Goal: Contribute content: Contribute content

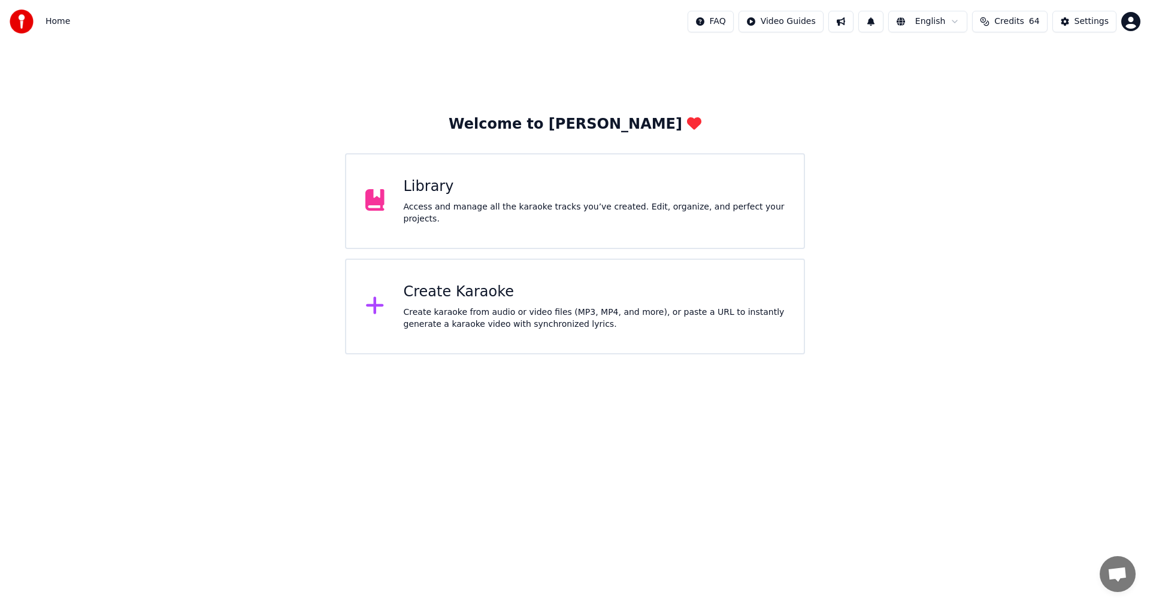
click at [536, 196] on div "Library" at bounding box center [595, 186] width 382 height 19
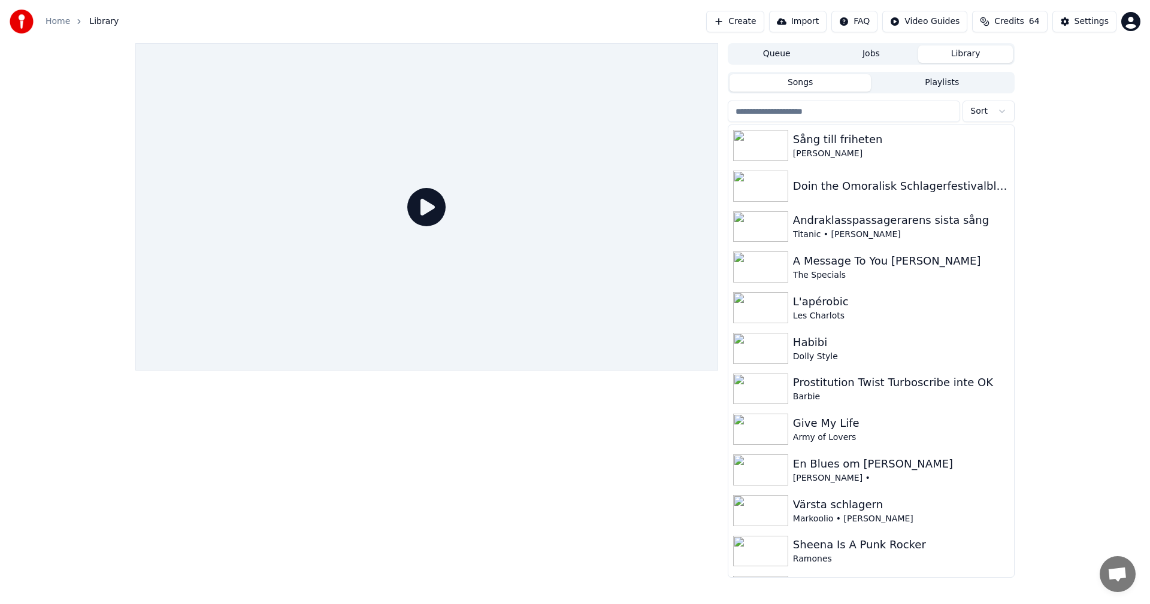
click at [835, 116] on input "search" at bounding box center [844, 112] width 232 height 22
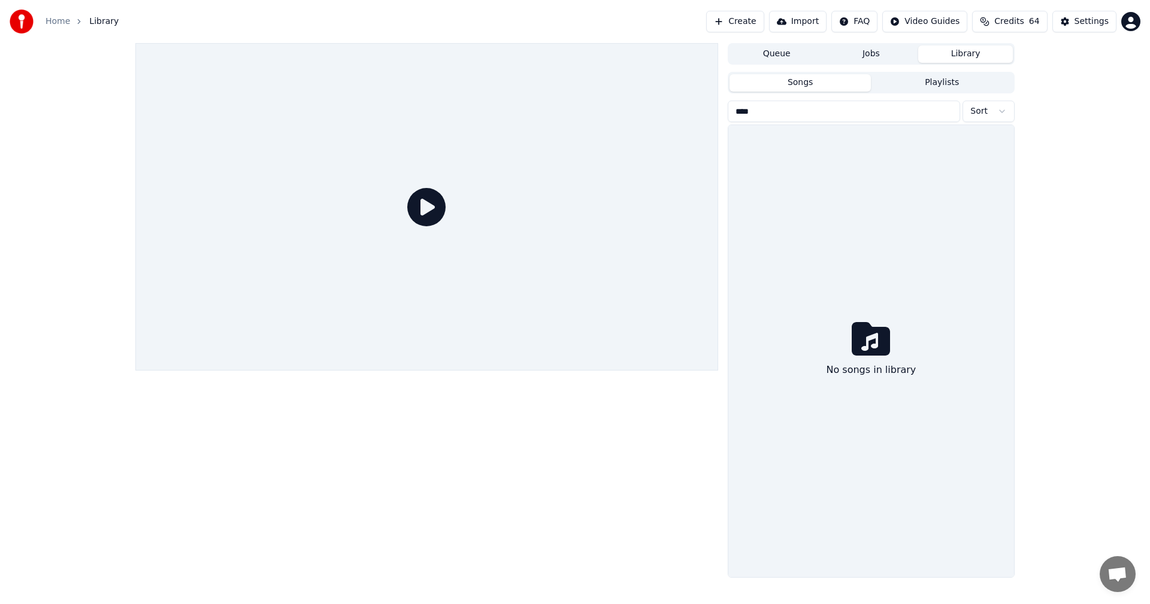
type input "****"
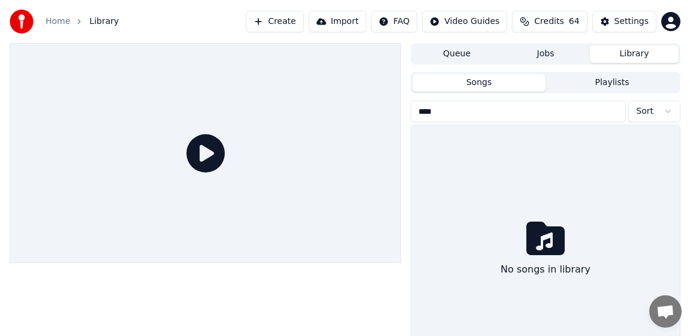
click at [285, 23] on button "Create" at bounding box center [275, 22] width 58 height 22
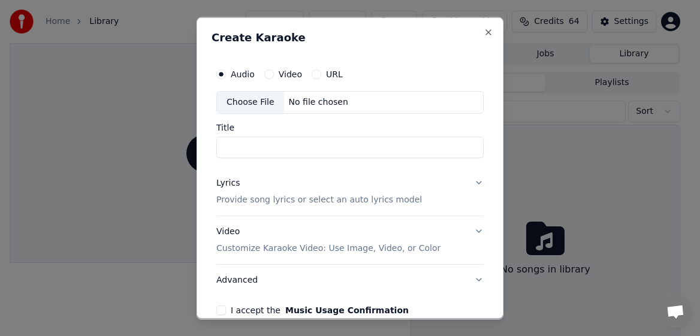
click at [250, 101] on div "Choose File" at bounding box center [250, 102] width 67 height 22
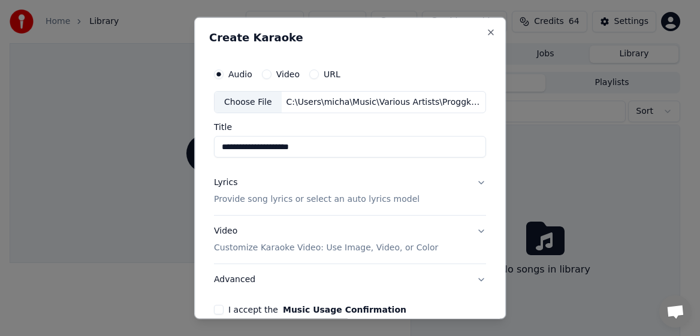
click at [231, 149] on input "**********" at bounding box center [350, 147] width 272 height 22
click at [482, 64] on div "**********" at bounding box center [350, 188] width 282 height 262
click at [349, 149] on input "**********" at bounding box center [350, 147] width 272 height 22
paste input "**********"
type input "**********"
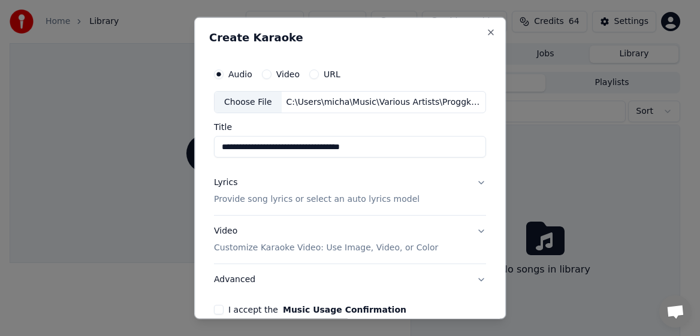
click at [229, 191] on div "Lyrics Provide song lyrics or select an auto lyrics model" at bounding box center [316, 191] width 205 height 29
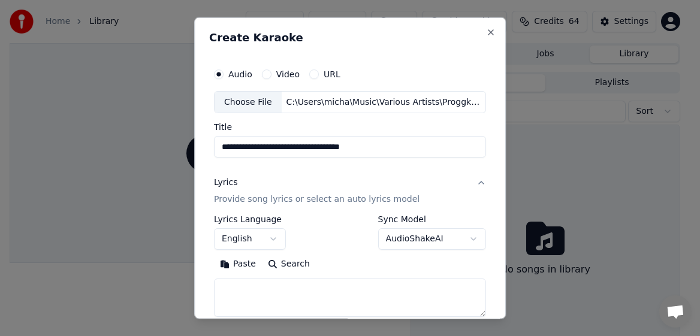
click at [228, 201] on p "Provide song lyrics or select an auto lyrics model" at bounding box center [316, 199] width 205 height 12
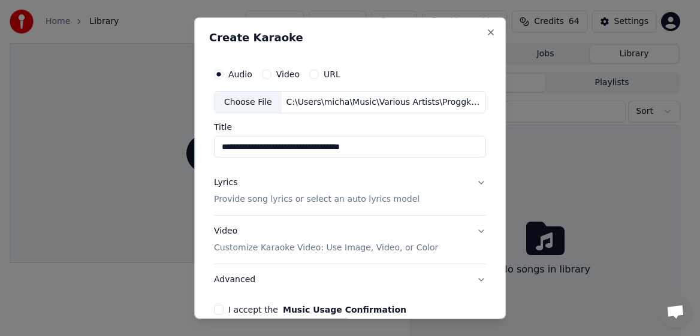
click at [228, 201] on p "Provide song lyrics or select an auto lyrics model" at bounding box center [316, 199] width 205 height 12
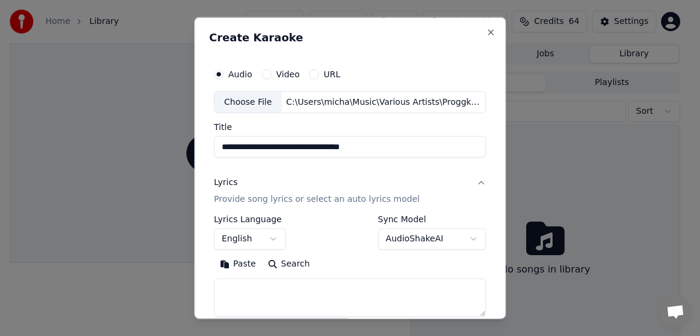
click at [277, 238] on button "English" at bounding box center [250, 239] width 72 height 22
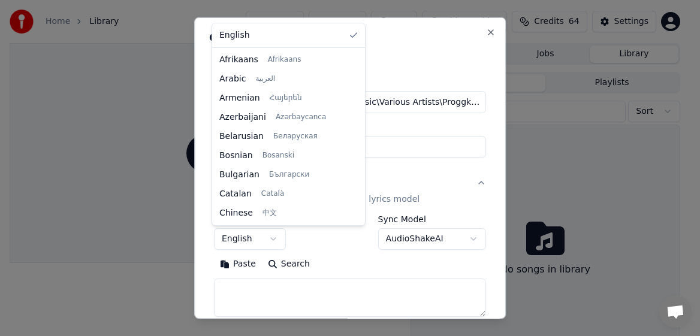
click at [274, 239] on button "English" at bounding box center [250, 239] width 72 height 22
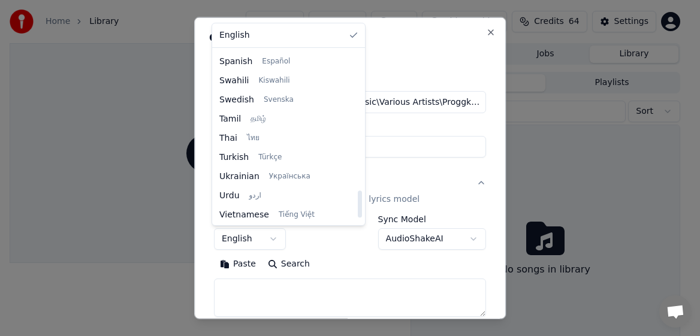
scroll to position [839, 0]
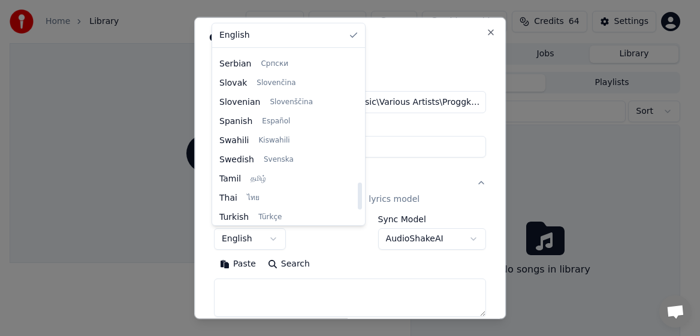
select select "**"
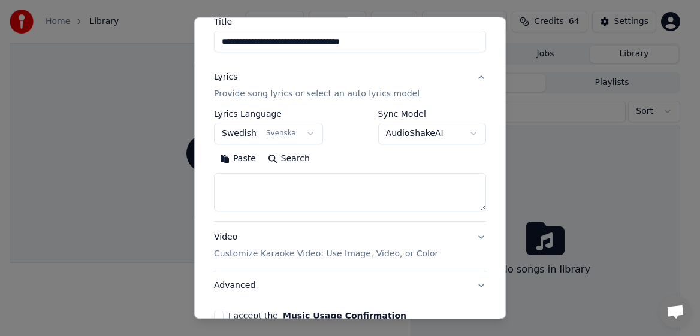
scroll to position [126, 0]
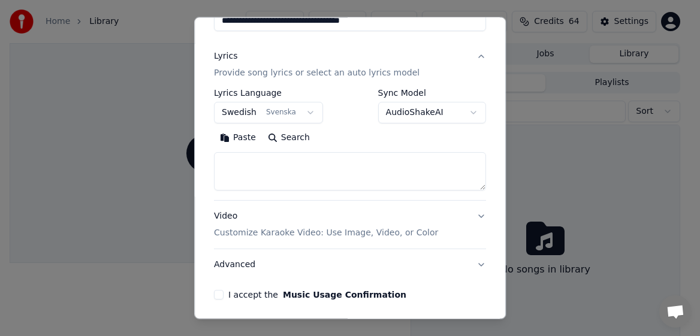
click at [332, 173] on textarea at bounding box center [350, 171] width 272 height 38
paste textarea "**********"
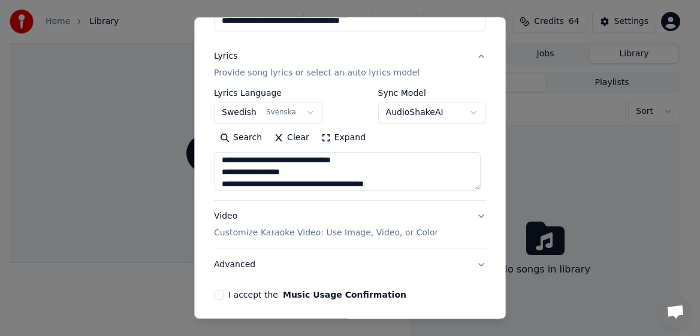
scroll to position [315, 0]
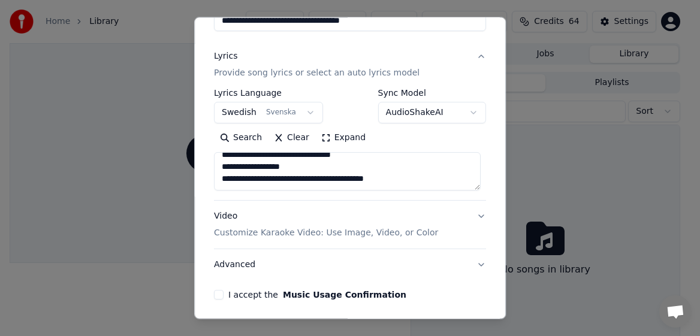
paste textarea "**********"
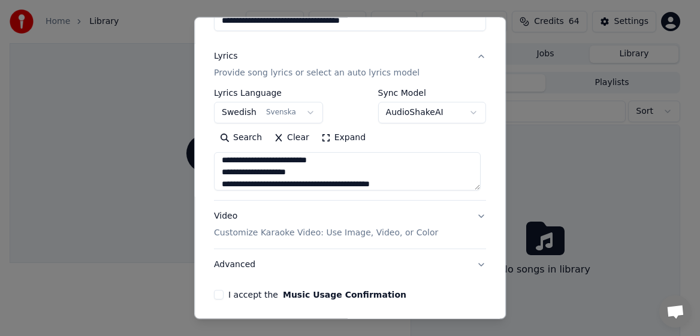
scroll to position [463, 0]
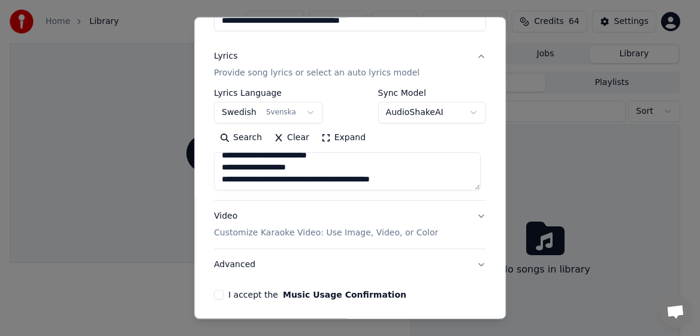
drag, startPoint x: 414, startPoint y: 185, endPoint x: 204, endPoint y: 191, distance: 210.3
click at [204, 191] on div "**********" at bounding box center [350, 168] width 312 height 303
click at [417, 179] on textarea at bounding box center [347, 171] width 267 height 38
paste textarea "**********"
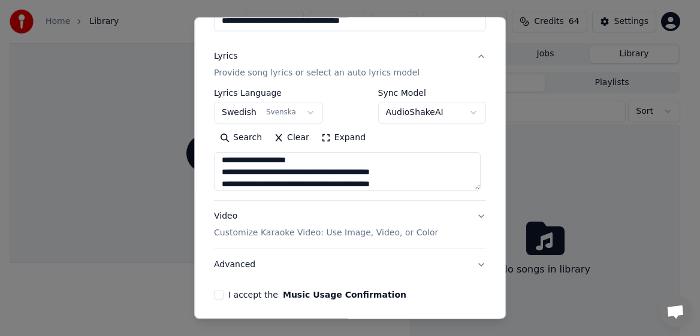
type textarea "**********"
click at [216, 292] on button "I accept the Music Usage Confirmation" at bounding box center [219, 295] width 10 height 10
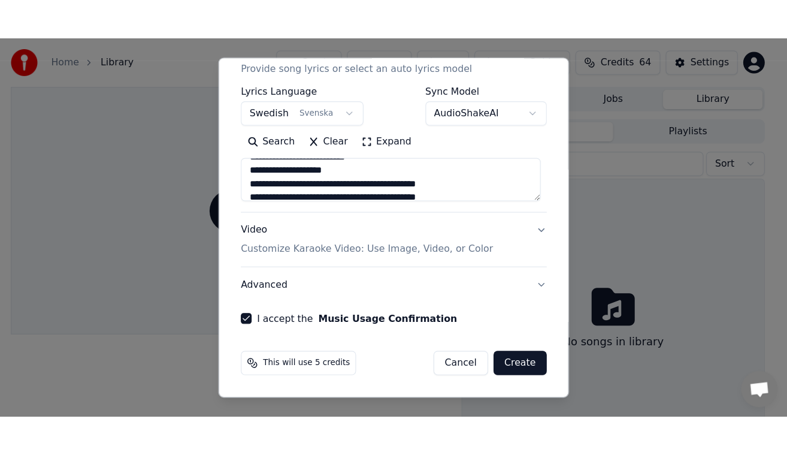
scroll to position [475, 0]
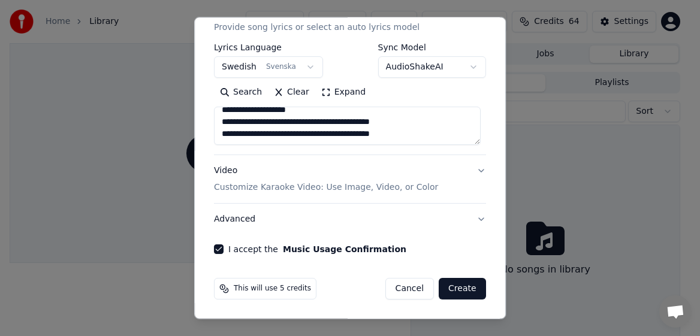
click at [468, 288] on button "Create" at bounding box center [462, 289] width 47 height 22
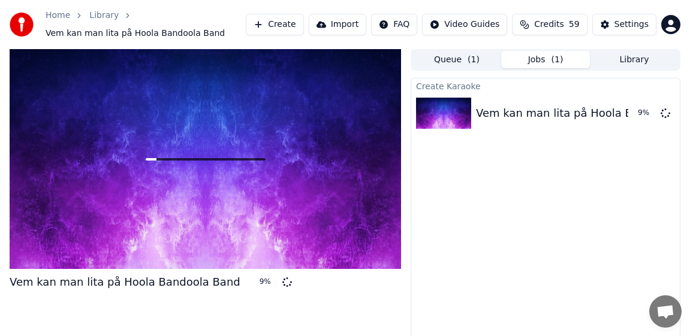
click at [572, 25] on span "59" at bounding box center [574, 25] width 11 height 12
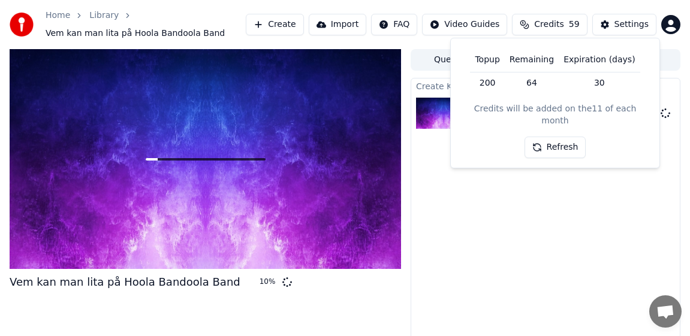
click at [561, 137] on button "Refresh" at bounding box center [555, 148] width 62 height 22
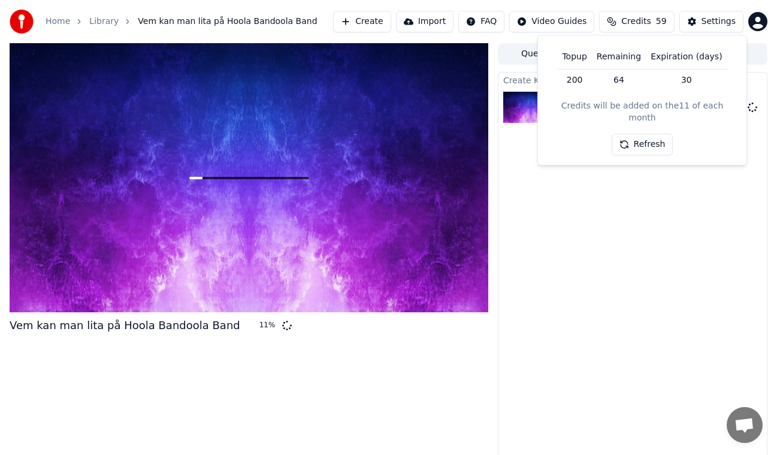
click at [654, 134] on button "Refresh" at bounding box center [643, 145] width 62 height 22
click at [646, 134] on button "Refresh" at bounding box center [643, 145] width 62 height 22
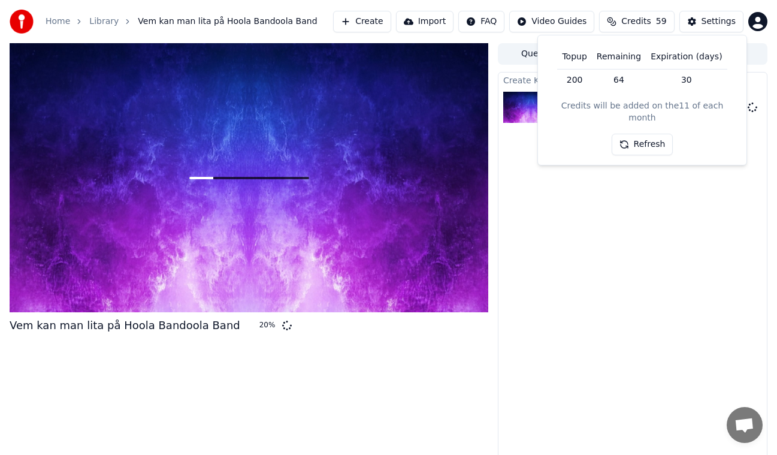
click at [642, 134] on button "Refresh" at bounding box center [643, 145] width 62 height 22
click at [641, 134] on button "Refresh" at bounding box center [643, 145] width 62 height 22
click at [657, 262] on div "Create Karaoke Vem kan man lita på Hoola Bandoola Band 33 %" at bounding box center [633, 265] width 270 height 386
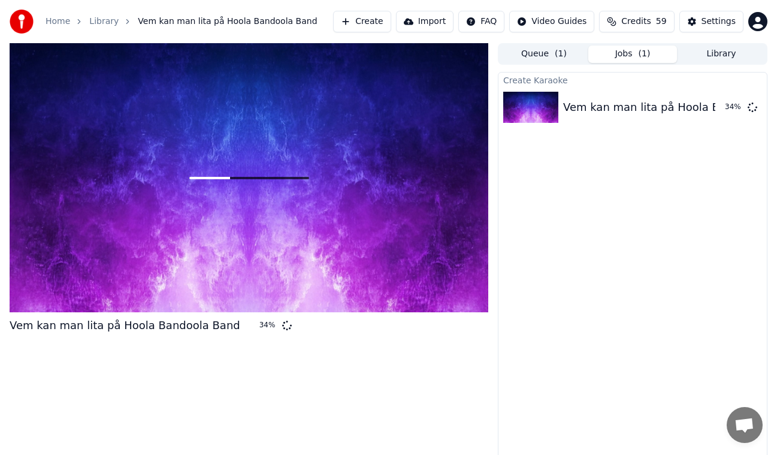
click at [731, 56] on button "Library" at bounding box center [721, 54] width 89 height 17
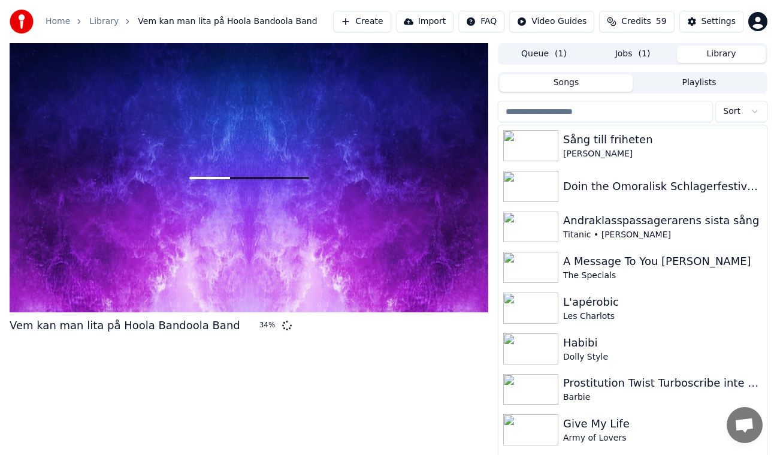
click at [652, 111] on input "search" at bounding box center [605, 112] width 215 height 22
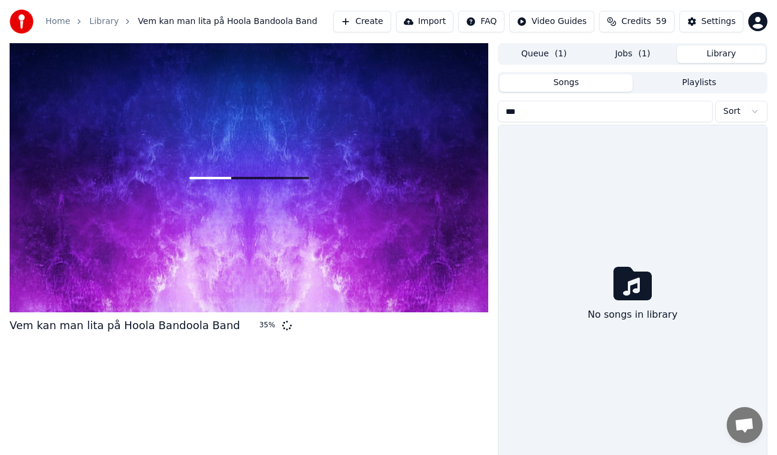
type input "****"
click at [702, 111] on input "****" at bounding box center [605, 112] width 215 height 22
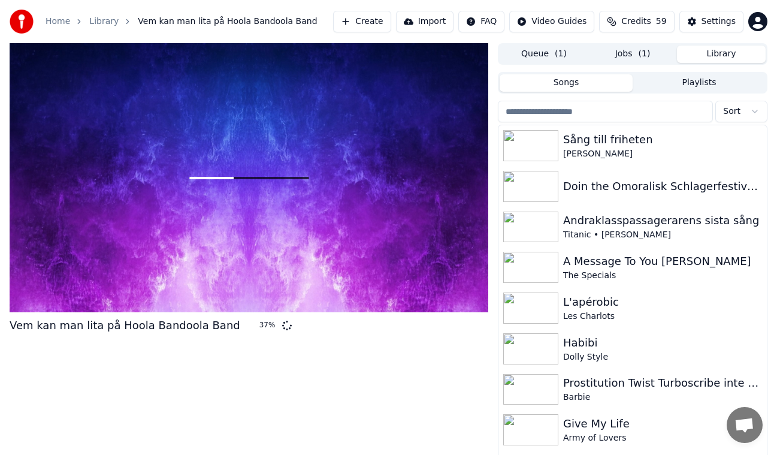
click at [640, 54] on span "( 1 )" at bounding box center [645, 54] width 12 height 12
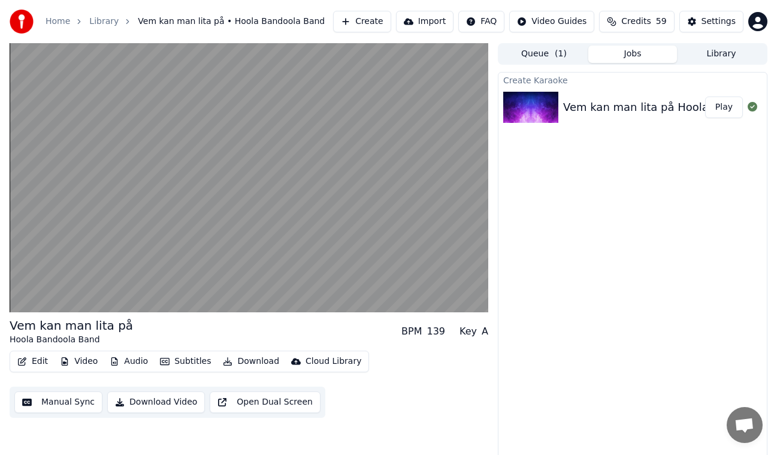
click at [616, 6] on div "Home Library Vem kan man lita på • Hoola Bandoola Band Create Import FAQ Video …" at bounding box center [388, 21] width 777 height 43
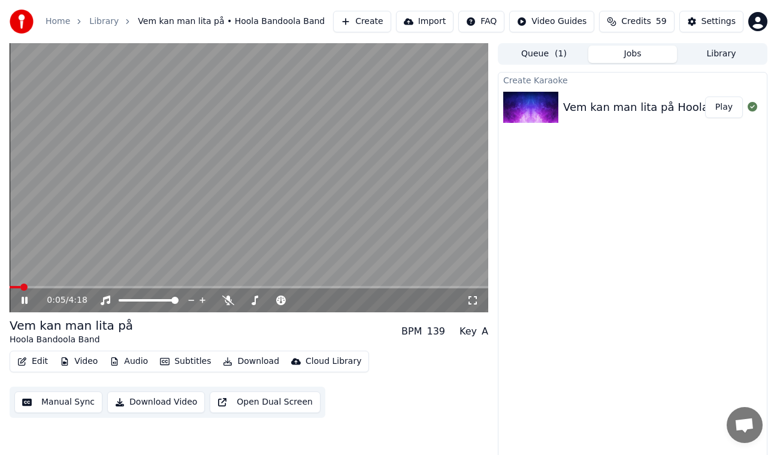
click at [26, 300] on icon at bounding box center [25, 300] width 6 height 7
click at [382, 18] on button "Create" at bounding box center [362, 22] width 58 height 22
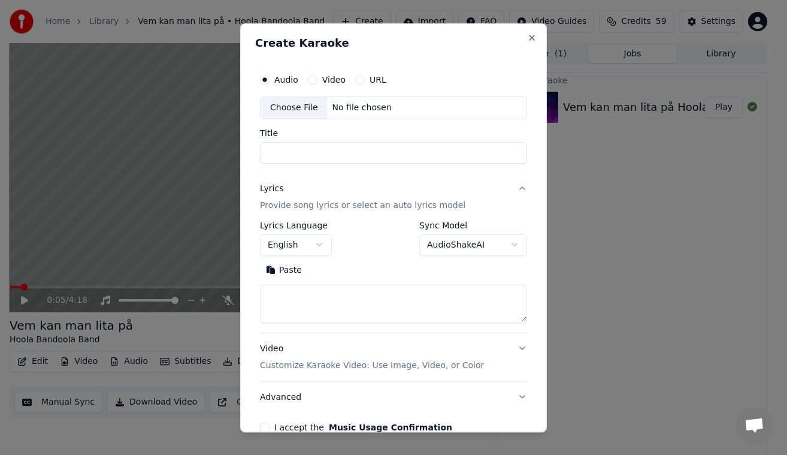
click at [300, 111] on div "Choose File" at bounding box center [294, 108] width 67 height 22
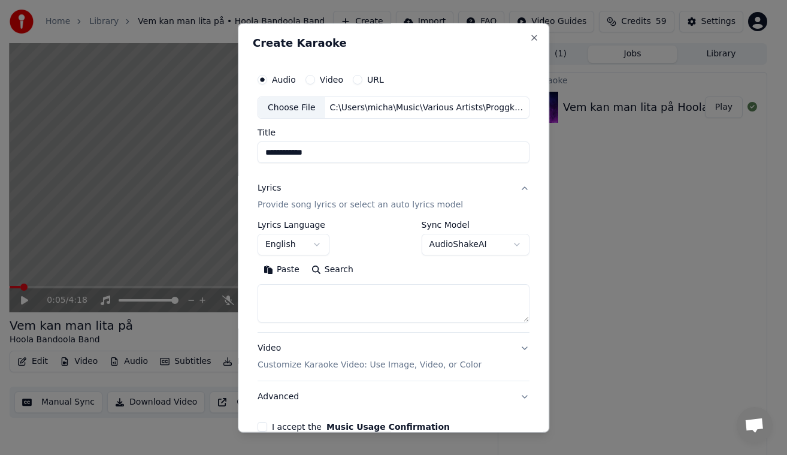
drag, startPoint x: 274, startPoint y: 151, endPoint x: 236, endPoint y: 150, distance: 38.4
click at [238, 150] on div "**********" at bounding box center [394, 227] width 312 height 409
click at [402, 158] on input "*********" at bounding box center [394, 153] width 272 height 22
type input "**********"
click at [317, 240] on button "English" at bounding box center [294, 245] width 72 height 22
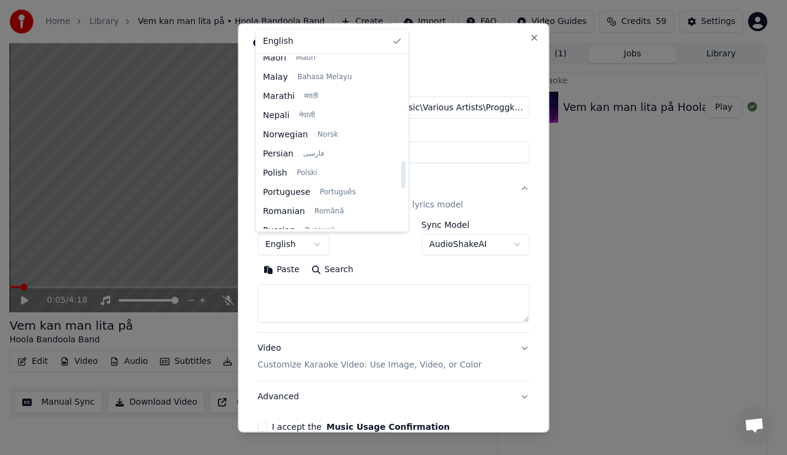
scroll to position [899, 0]
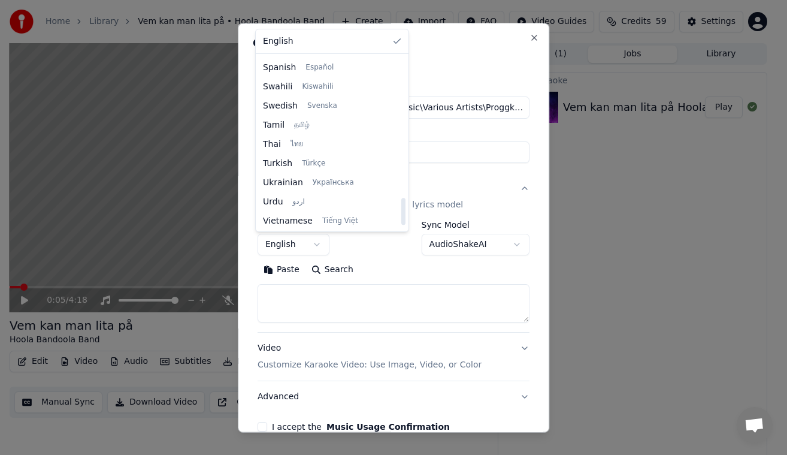
select select "**"
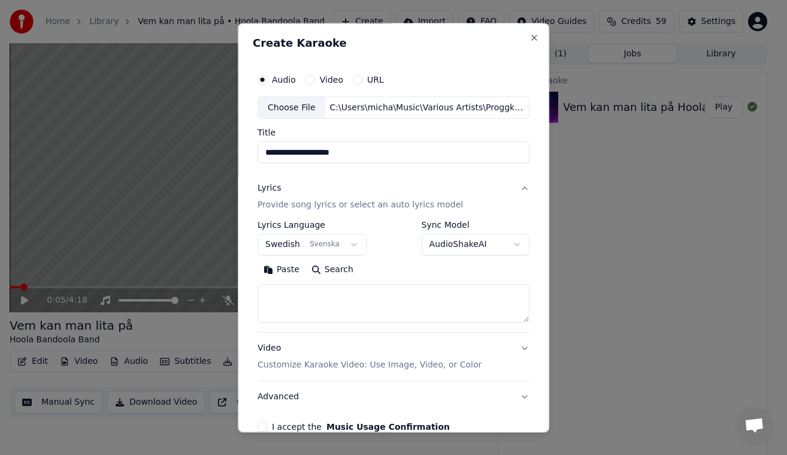
scroll to position [65, 0]
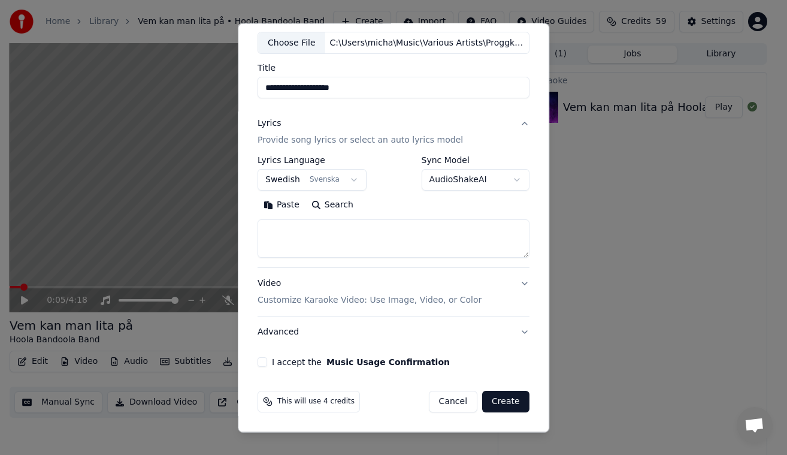
click at [262, 361] on button "I accept the Music Usage Confirmation" at bounding box center [263, 363] width 10 height 10
click at [395, 230] on textarea at bounding box center [394, 239] width 272 height 38
paste textarea "**********"
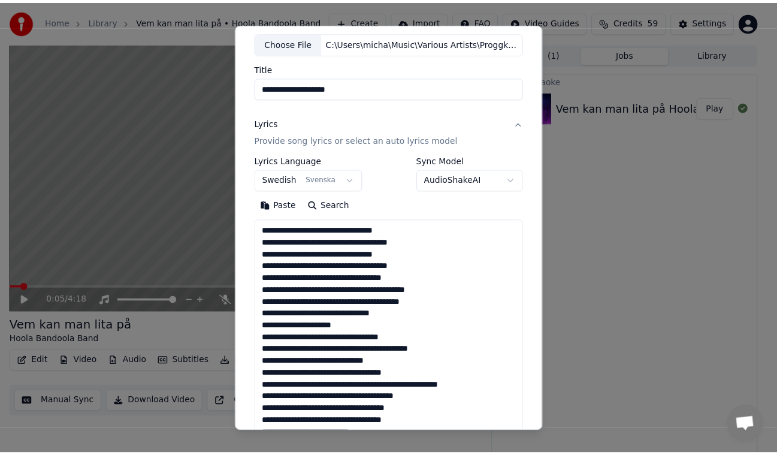
scroll to position [470, 0]
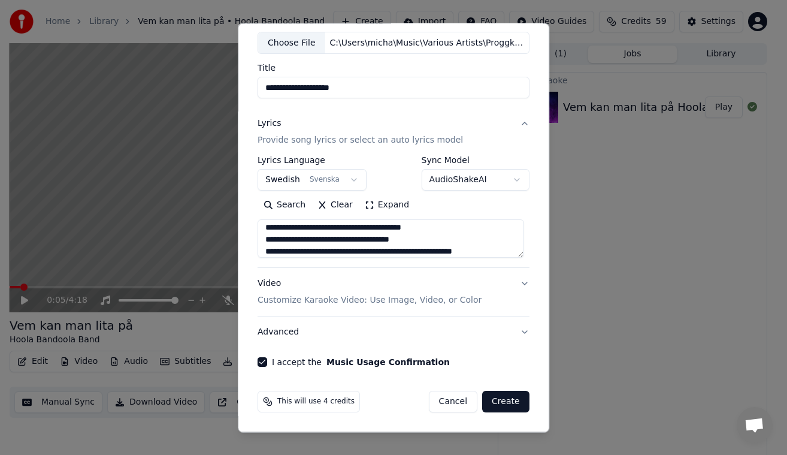
type textarea "**********"
click at [503, 395] on button "Create" at bounding box center [505, 402] width 47 height 22
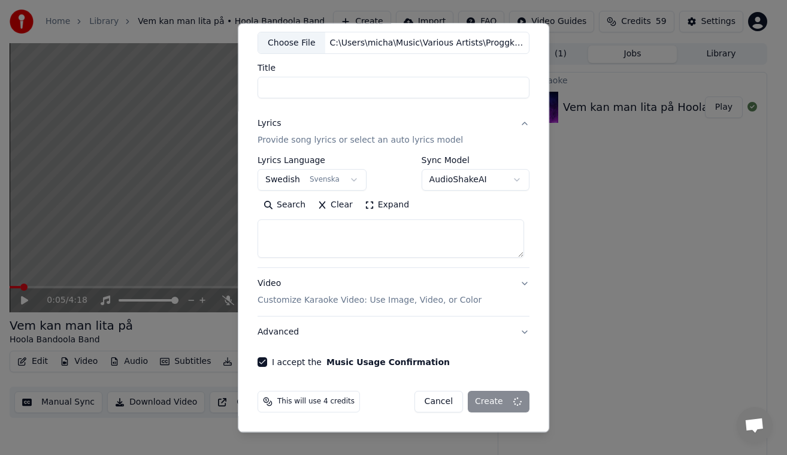
select select
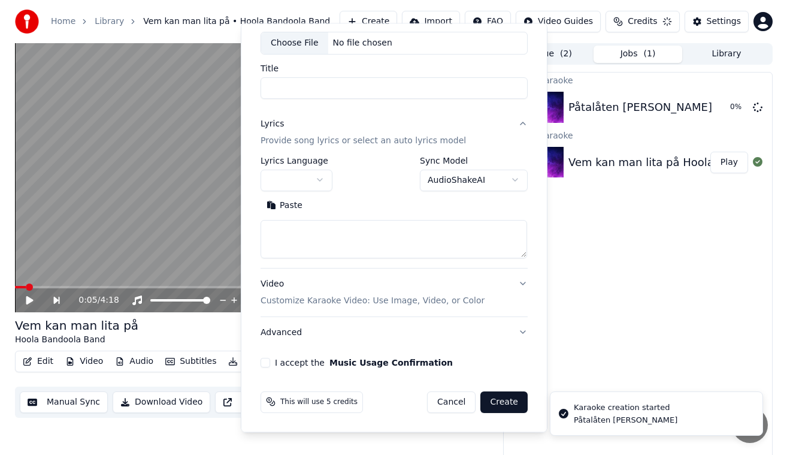
scroll to position [0, 0]
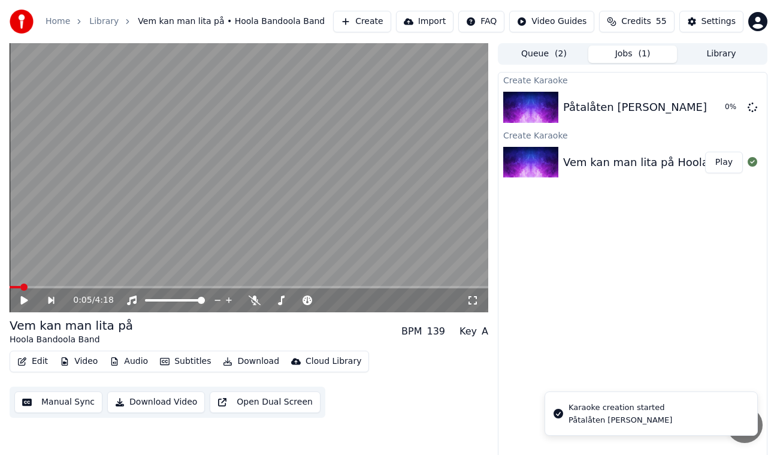
click at [25, 298] on icon at bounding box center [24, 300] width 7 height 8
click at [10, 289] on span at bounding box center [13, 286] width 7 height 7
click at [650, 22] on span "Credits" at bounding box center [635, 22] width 29 height 12
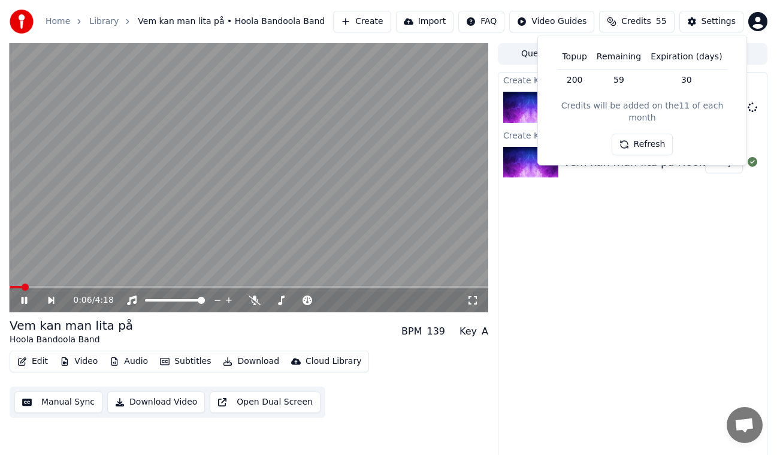
click at [648, 134] on button "Refresh" at bounding box center [643, 145] width 62 height 22
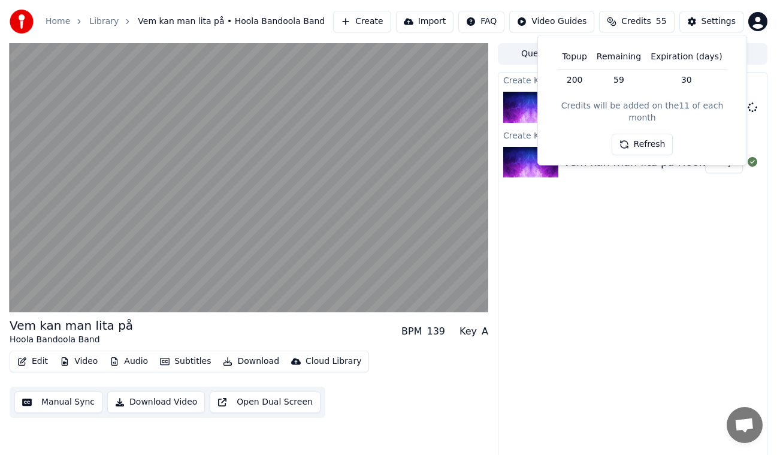
click at [644, 136] on button "Refresh" at bounding box center [643, 145] width 62 height 22
click at [39, 431] on div "Vem kan man lita på Hoola Bandoola Band BPM 139 Key A Edit Video Audio Subtitle…" at bounding box center [249, 250] width 479 height 415
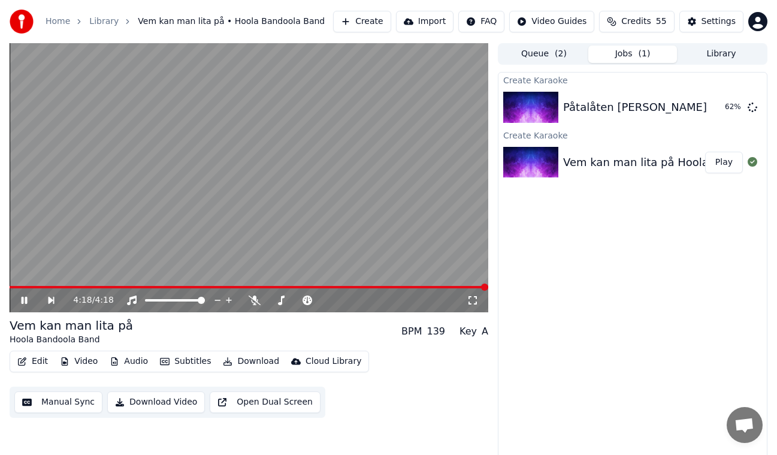
click at [428, 287] on span at bounding box center [249, 287] width 479 height 2
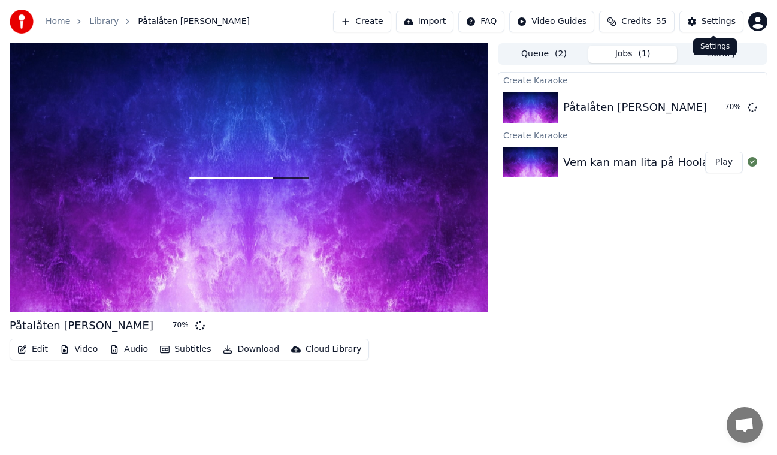
click at [658, 7] on div "Home Library Påtalåten [PERSON_NAME] Create Import FAQ Video Guides Credits 55 …" at bounding box center [388, 21] width 777 height 43
click at [652, 15] on button "Credits 55" at bounding box center [636, 22] width 75 height 22
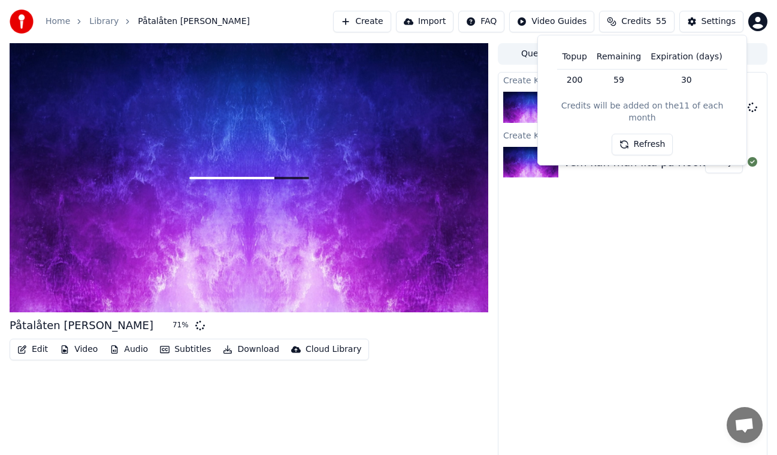
click at [645, 134] on button "Refresh" at bounding box center [643, 145] width 62 height 22
click at [655, 288] on div "Create Karaoke Påtalåten [PERSON_NAME] 71 % Create Karaoke Vem kan man lita på …" at bounding box center [633, 265] width 270 height 386
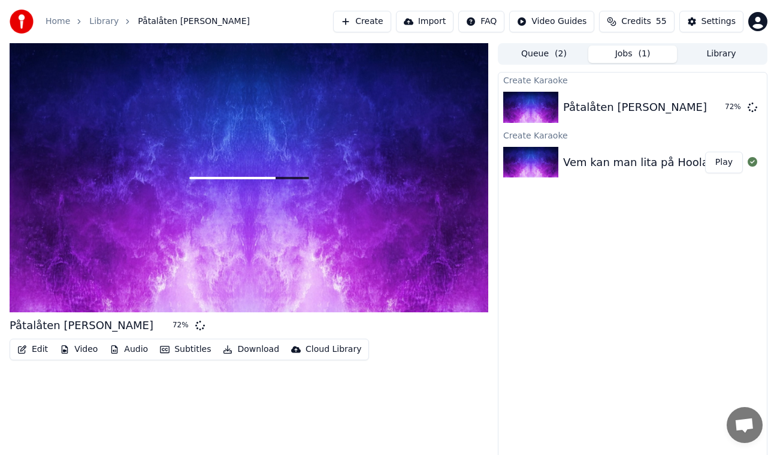
click at [607, 162] on div "Vem kan man lita på Hoola Bandoola Band" at bounding box center [678, 162] width 231 height 17
click at [729, 168] on button "Play" at bounding box center [724, 163] width 38 height 22
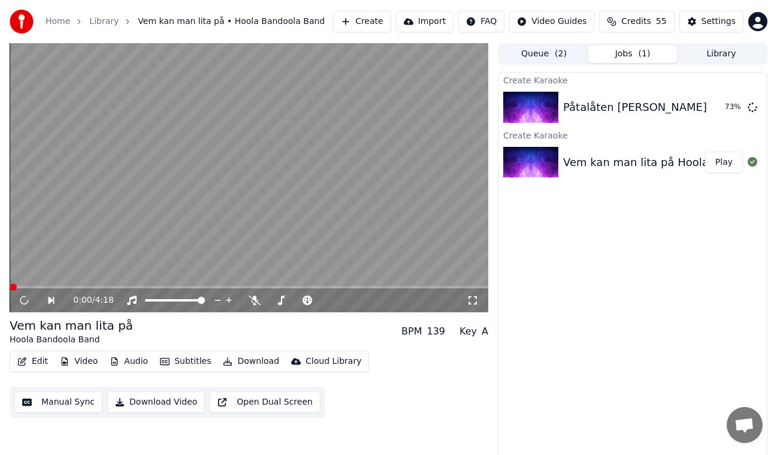
click at [398, 287] on span at bounding box center [249, 287] width 479 height 2
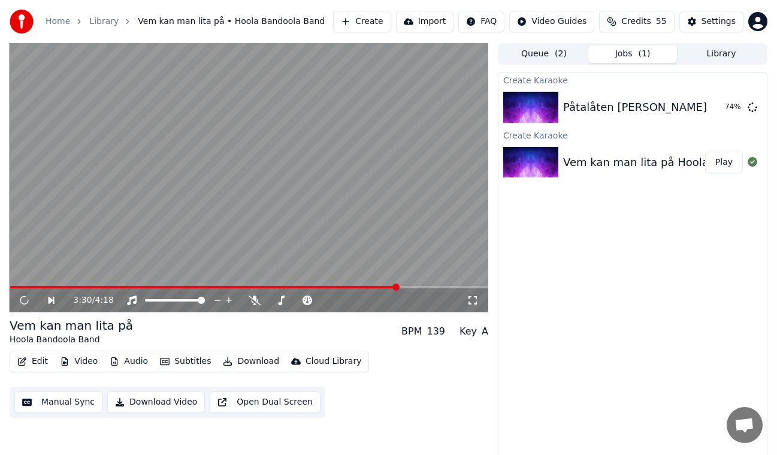
click at [424, 286] on span at bounding box center [249, 287] width 479 height 2
click at [410, 287] on span at bounding box center [249, 287] width 479 height 2
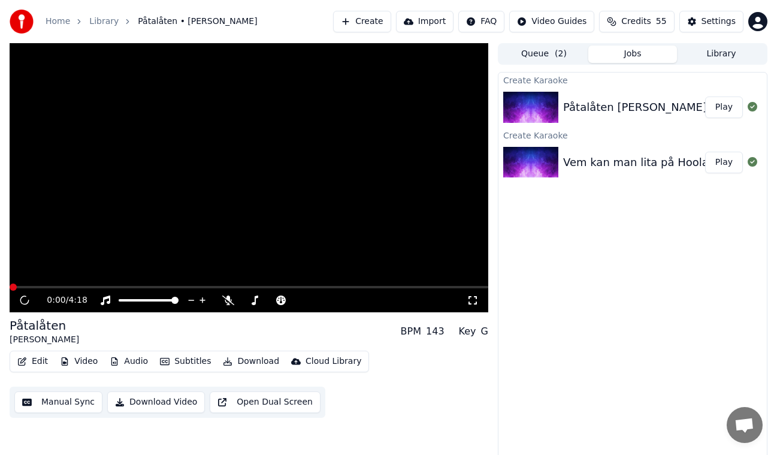
click at [724, 111] on button "Play" at bounding box center [724, 107] width 38 height 22
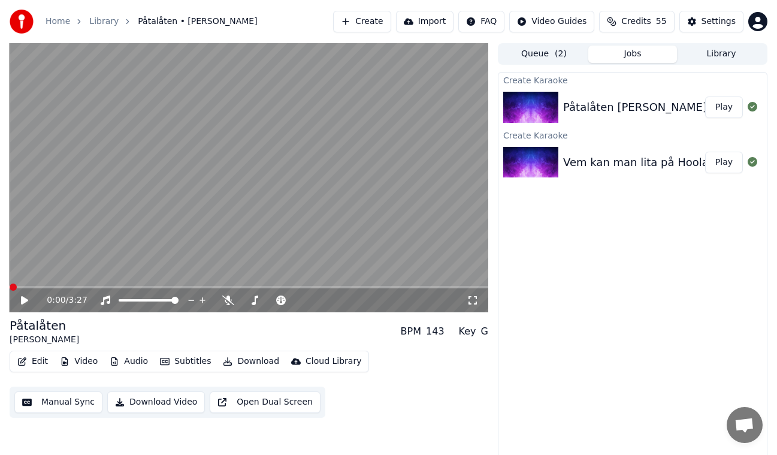
click at [725, 172] on button "Play" at bounding box center [724, 163] width 38 height 22
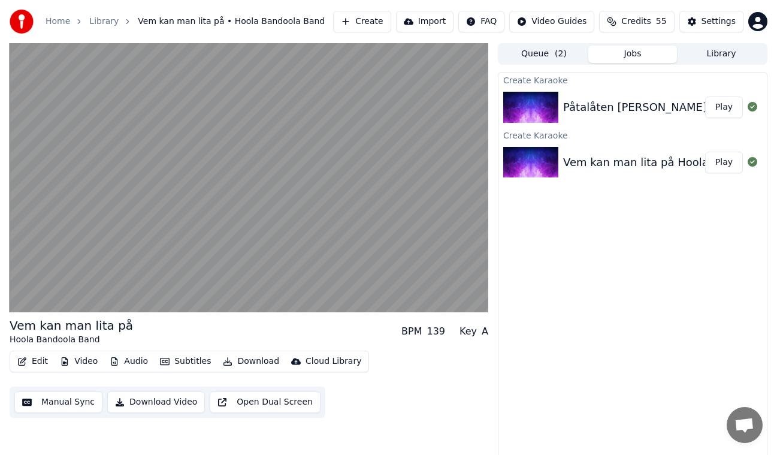
click at [734, 110] on button "Play" at bounding box center [724, 107] width 38 height 22
click at [135, 363] on button "Audio" at bounding box center [129, 361] width 48 height 17
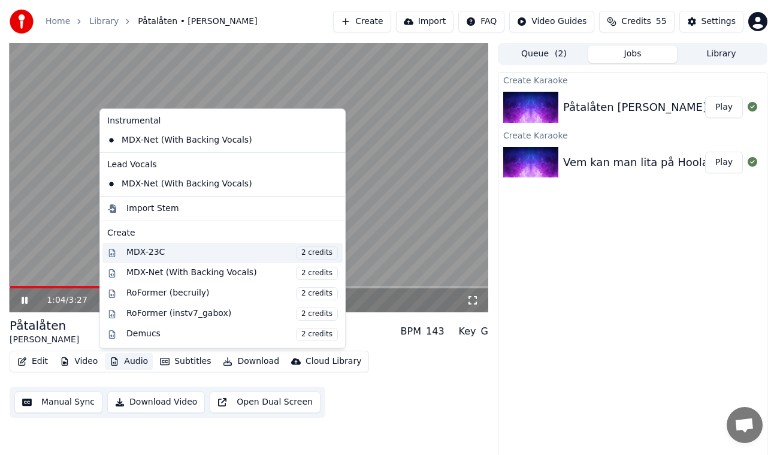
click at [302, 253] on span "2 credits" at bounding box center [317, 252] width 42 height 13
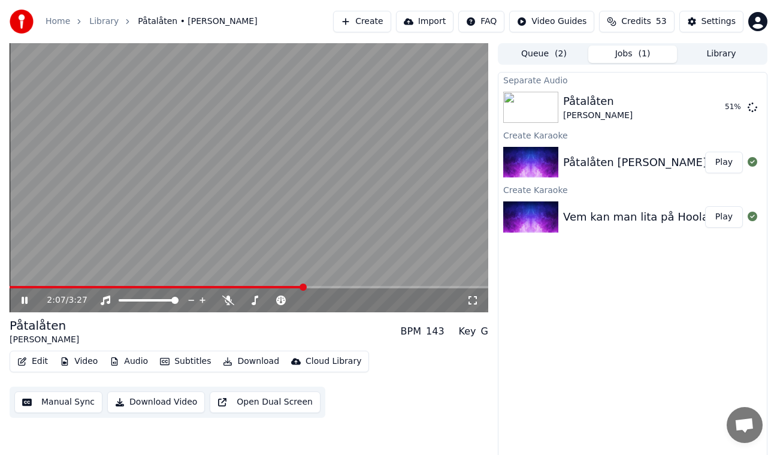
click at [651, 24] on span "Credits" at bounding box center [635, 22] width 29 height 12
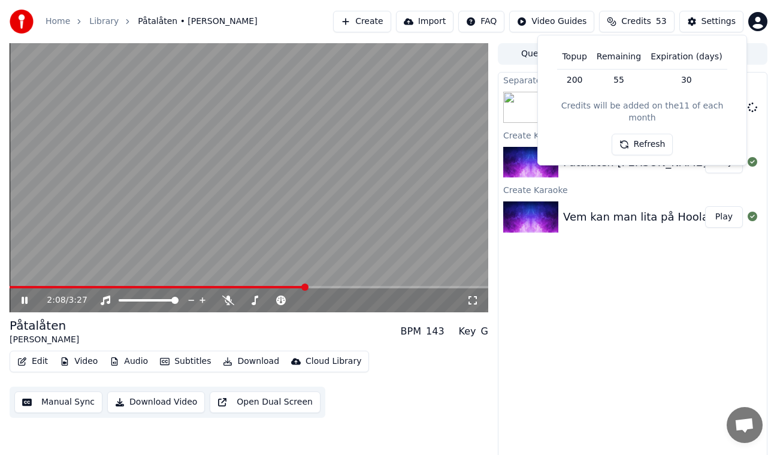
click at [658, 134] on button "Refresh" at bounding box center [643, 145] width 62 height 22
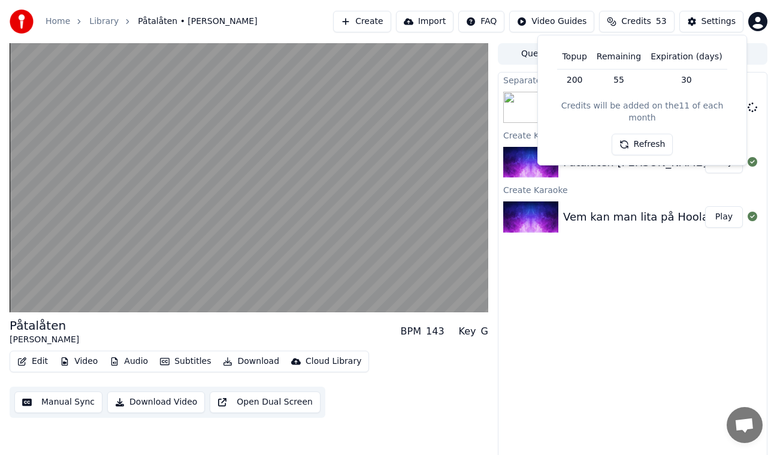
click at [569, 391] on div "Separate Audio Påtalåten [PERSON_NAME] 55 % Create Karaoke Påtalåten [PERSON_NA…" at bounding box center [633, 265] width 270 height 386
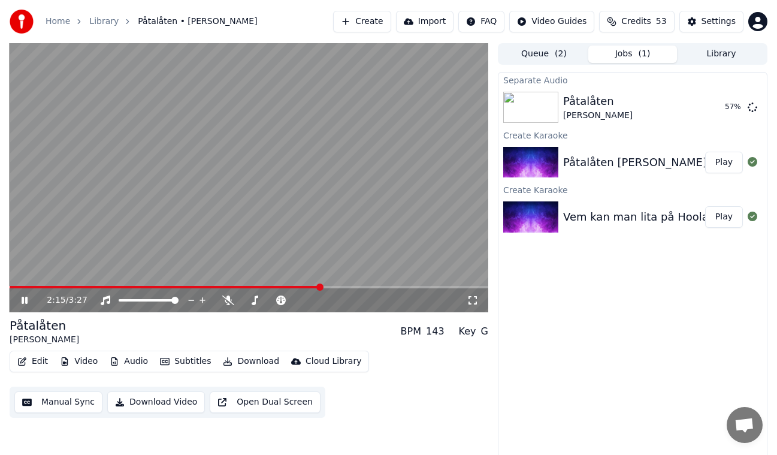
click at [25, 297] on icon at bounding box center [33, 300] width 28 height 10
click at [27, 300] on icon at bounding box center [25, 300] width 6 height 7
click at [723, 101] on button "Play" at bounding box center [724, 107] width 38 height 22
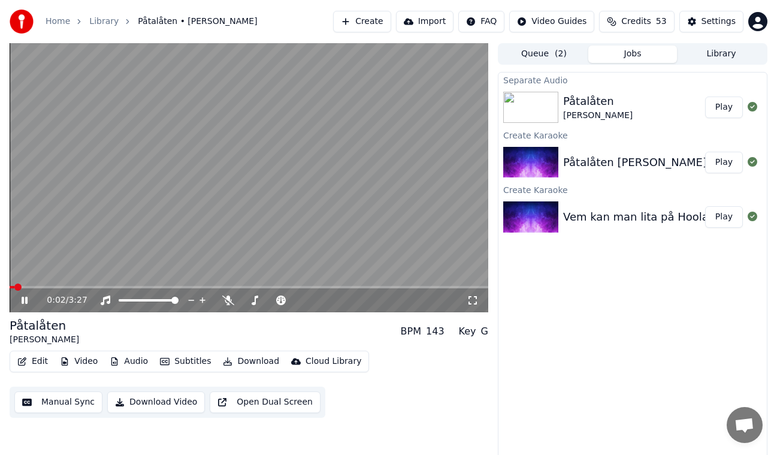
click at [22, 300] on icon at bounding box center [25, 300] width 6 height 7
click at [727, 107] on button "Play" at bounding box center [724, 107] width 38 height 22
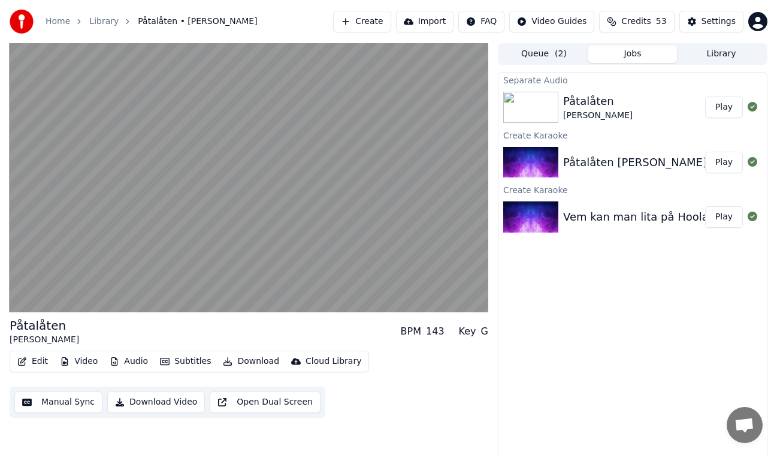
click at [667, 18] on span "53" at bounding box center [661, 22] width 11 height 12
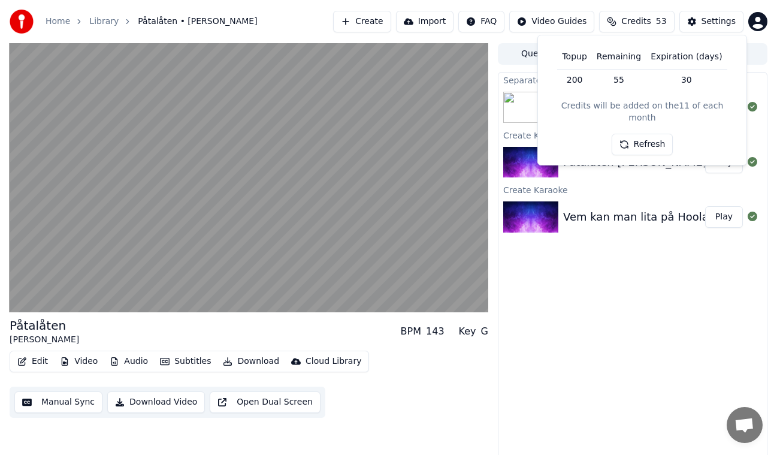
click at [652, 134] on button "Refresh" at bounding box center [643, 145] width 62 height 22
click at [626, 20] on button "Credits 53" at bounding box center [636, 22] width 75 height 22
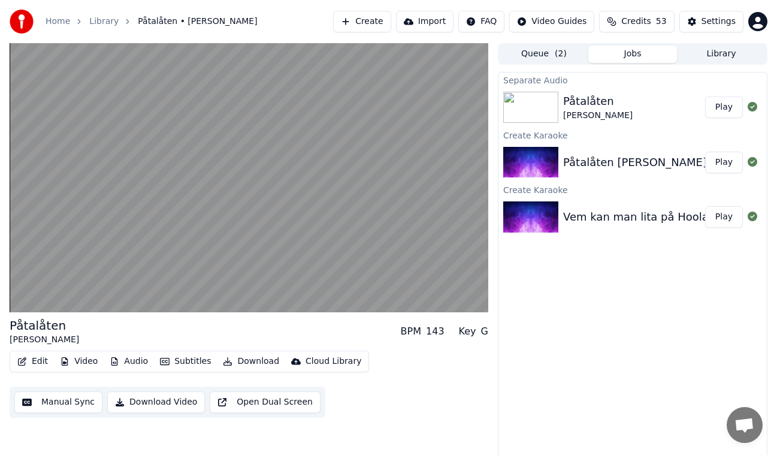
click at [632, 361] on div "Separate Audio Påtalåten [PERSON_NAME] Play Create Karaoke Påtalåten [PERSON_NA…" at bounding box center [633, 265] width 270 height 386
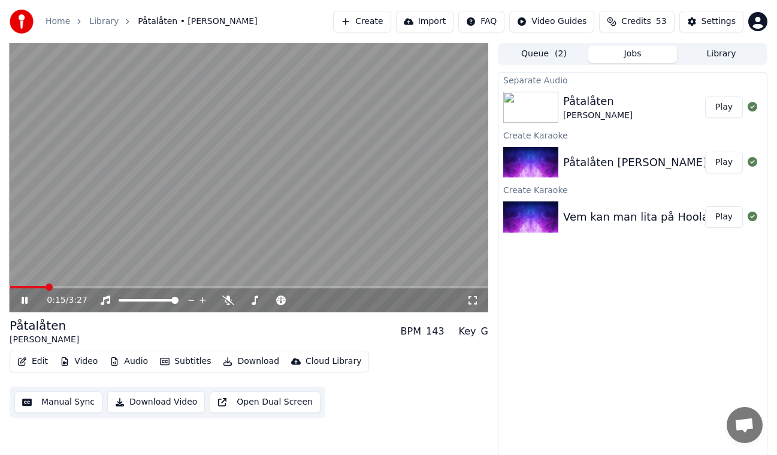
click at [79, 365] on button "Video" at bounding box center [78, 361] width 47 height 17
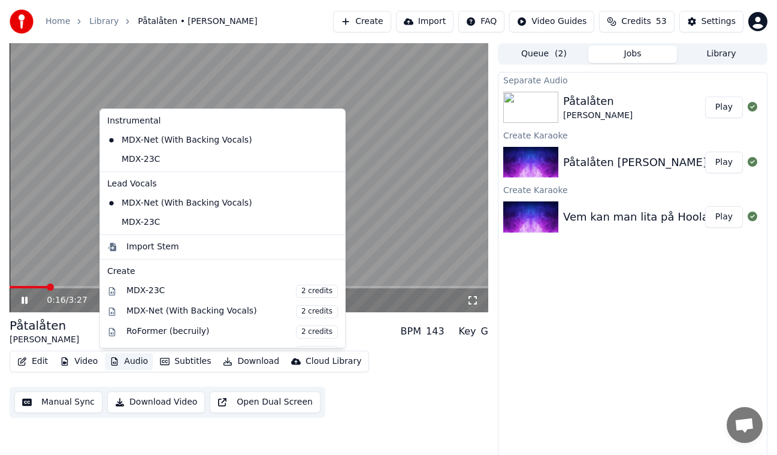
click at [125, 359] on button "Audio" at bounding box center [129, 361] width 48 height 17
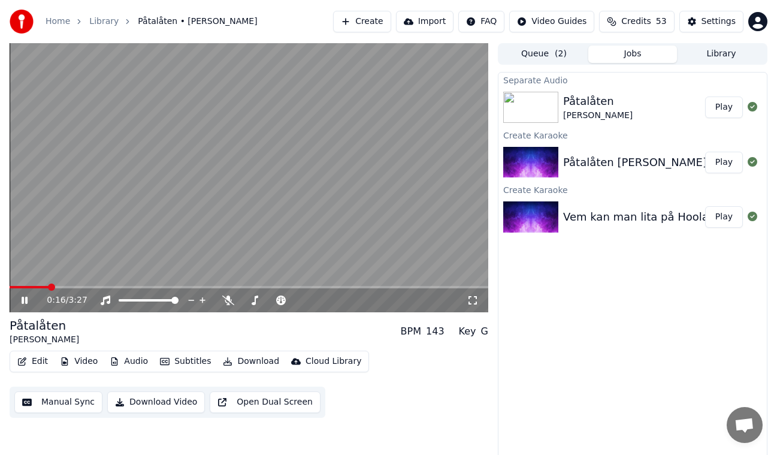
click at [125, 359] on button "Audio" at bounding box center [129, 361] width 48 height 17
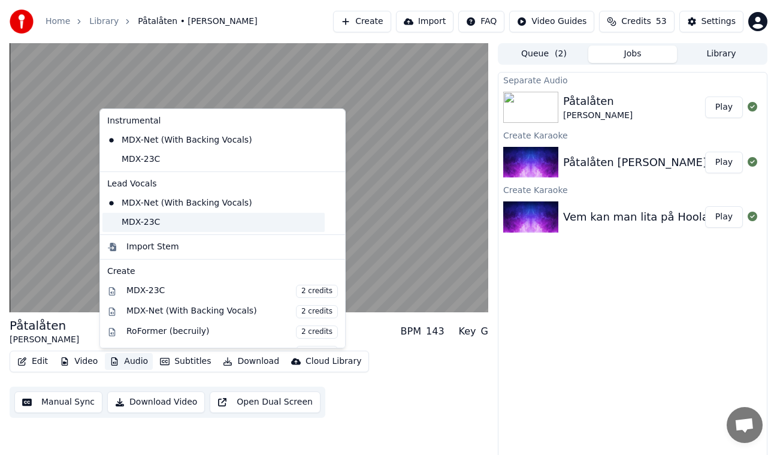
click at [149, 219] on div "MDX-23C" at bounding box center [213, 222] width 222 height 19
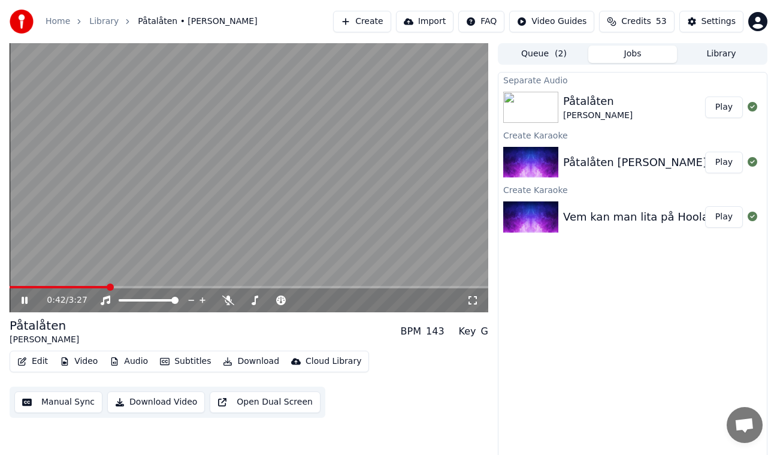
click at [135, 361] on button "Audio" at bounding box center [129, 361] width 48 height 17
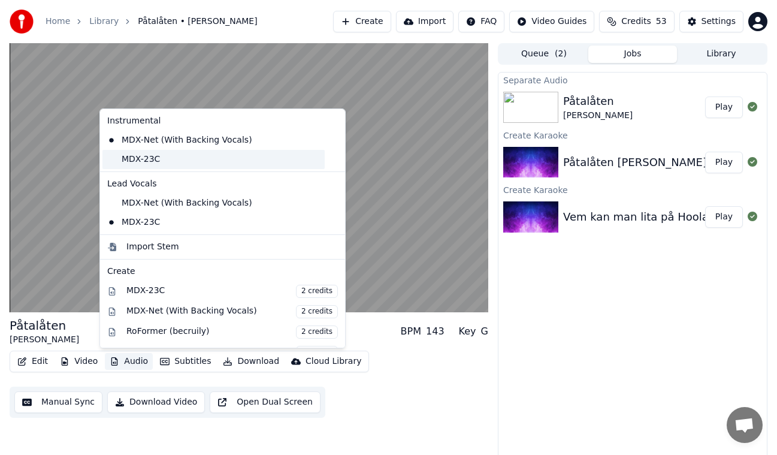
click at [194, 158] on div "MDX-23C" at bounding box center [213, 159] width 222 height 19
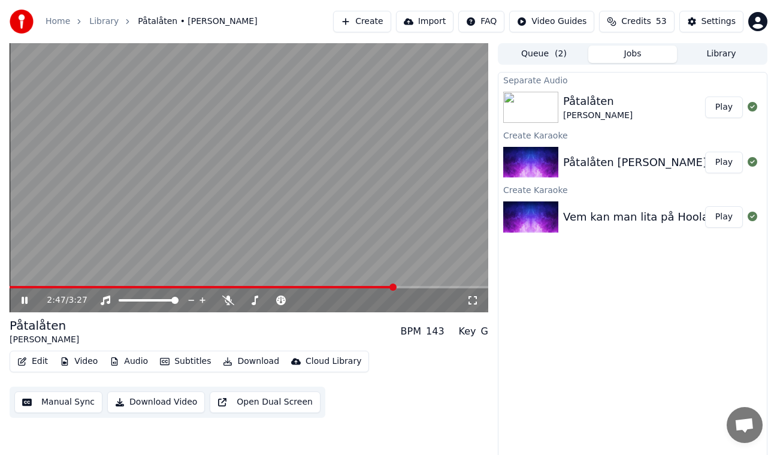
drag, startPoint x: 723, startPoint y: 216, endPoint x: 545, endPoint y: 290, distance: 192.8
click at [723, 216] on button "Play" at bounding box center [724, 217] width 38 height 22
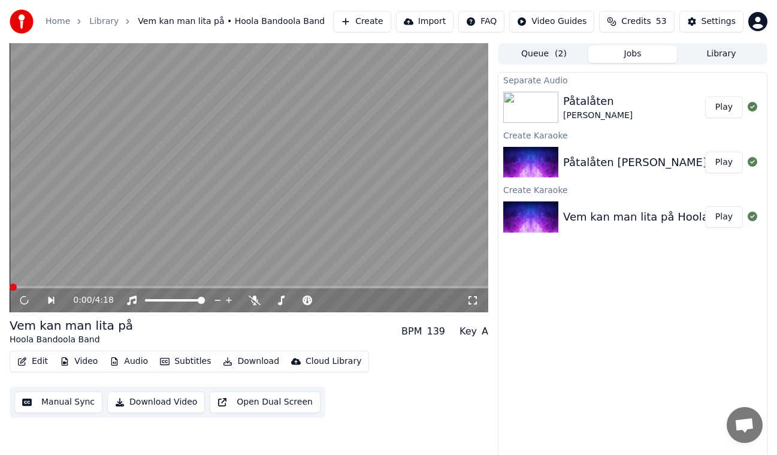
click at [91, 361] on button "Video" at bounding box center [78, 361] width 47 height 17
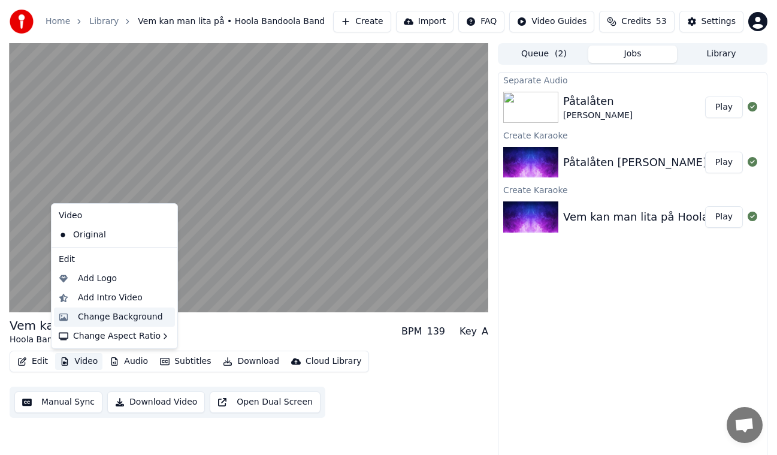
click at [124, 313] on div "Change Background" at bounding box center [120, 317] width 85 height 12
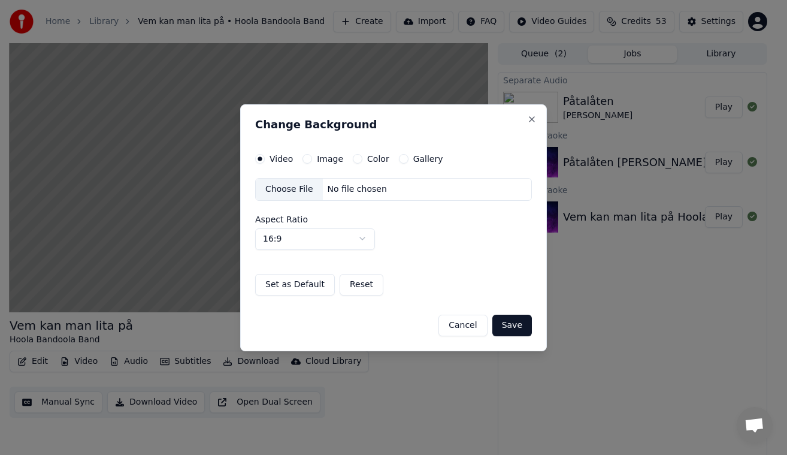
click at [400, 159] on button "Gallery" at bounding box center [404, 159] width 10 height 10
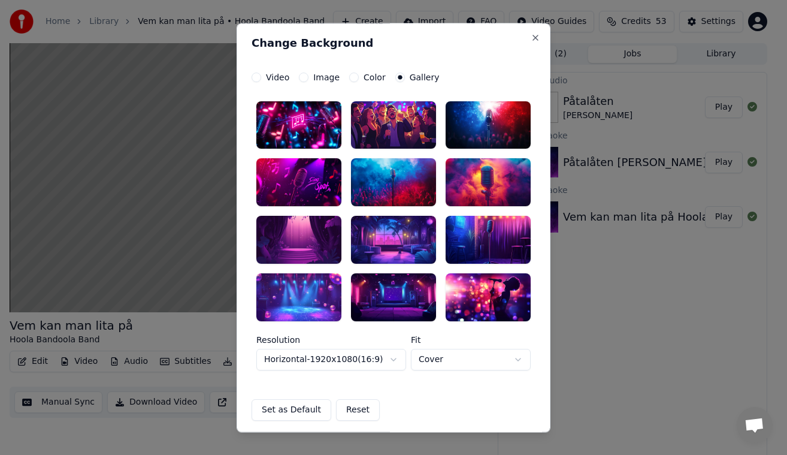
click at [288, 305] on div at bounding box center [298, 298] width 85 height 48
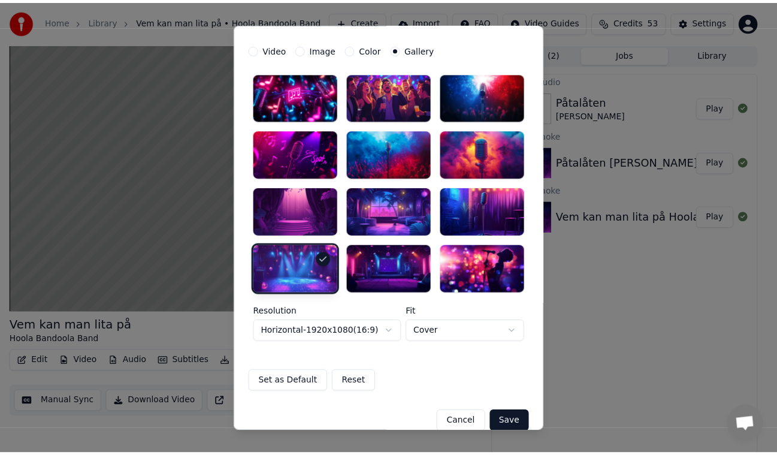
scroll to position [44, 0]
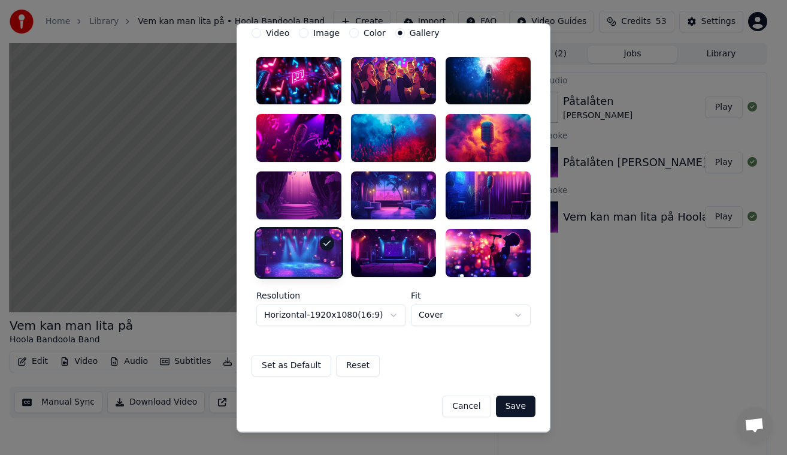
click at [510, 409] on button "Save" at bounding box center [516, 406] width 40 height 22
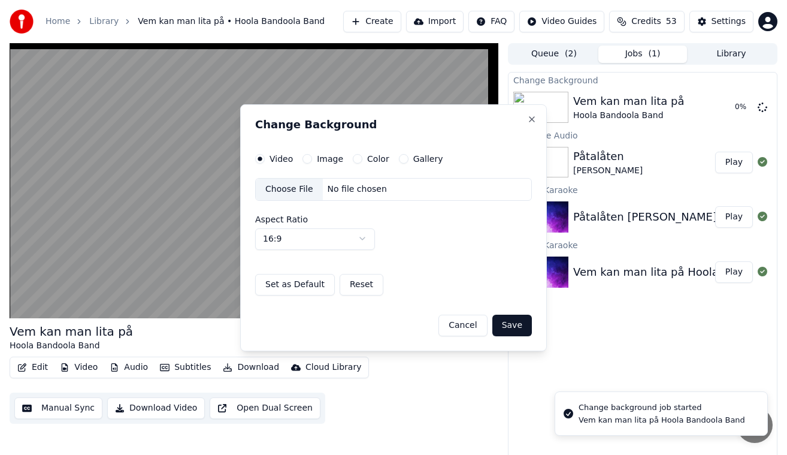
scroll to position [0, 0]
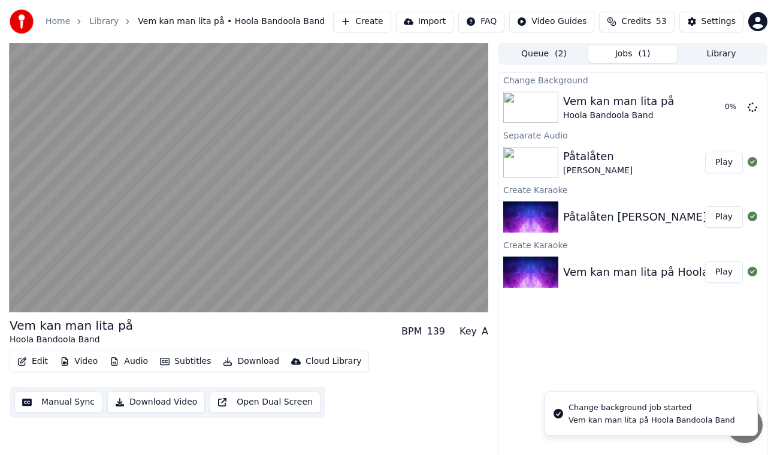
click at [726, 216] on button "Play" at bounding box center [724, 217] width 38 height 22
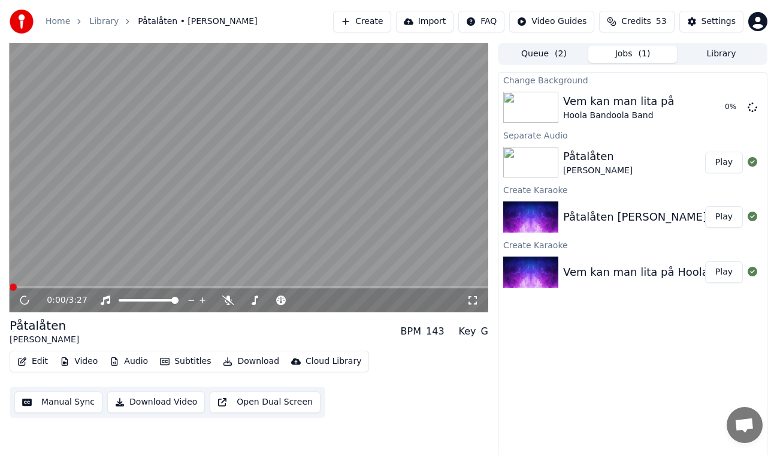
click at [96, 362] on button "Video" at bounding box center [78, 361] width 47 height 17
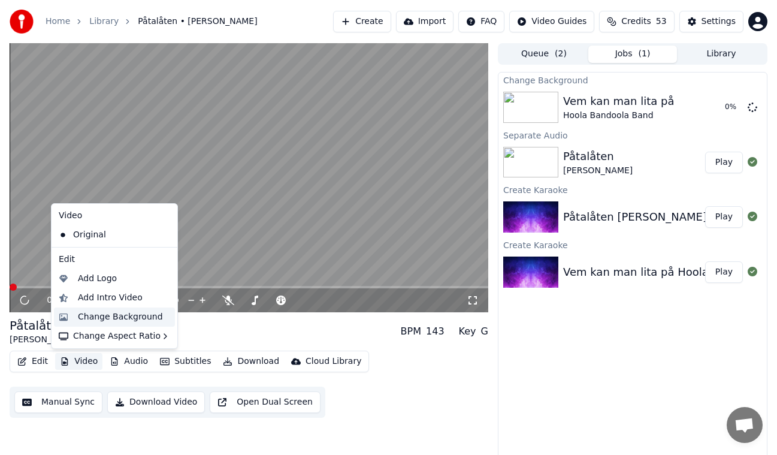
click at [95, 322] on div "Change Background" at bounding box center [120, 317] width 85 height 12
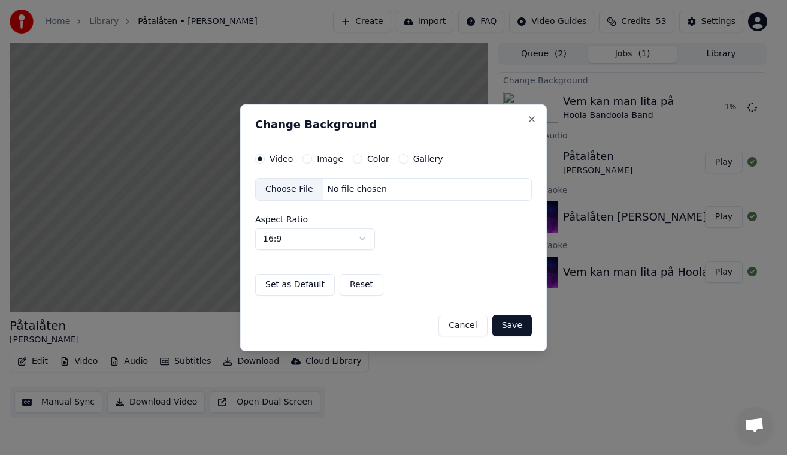
click at [399, 158] on button "Gallery" at bounding box center [404, 159] width 10 height 10
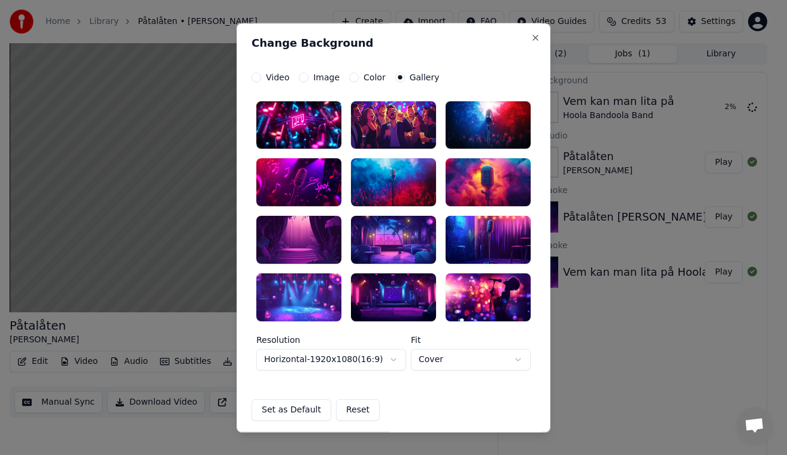
click at [289, 247] on div at bounding box center [298, 240] width 85 height 48
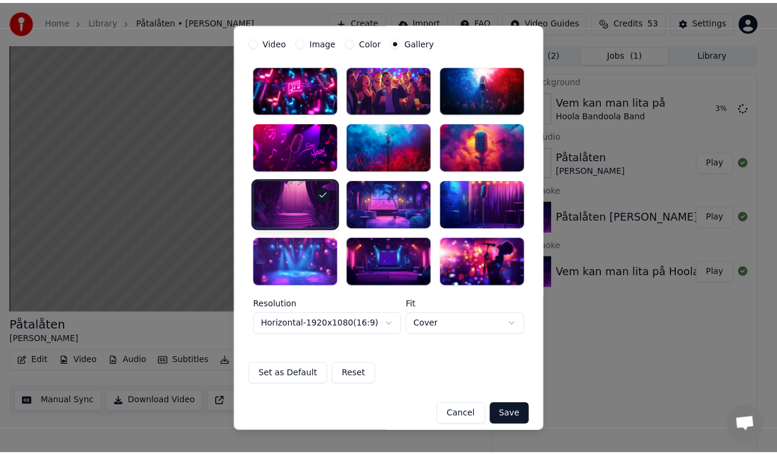
scroll to position [44, 0]
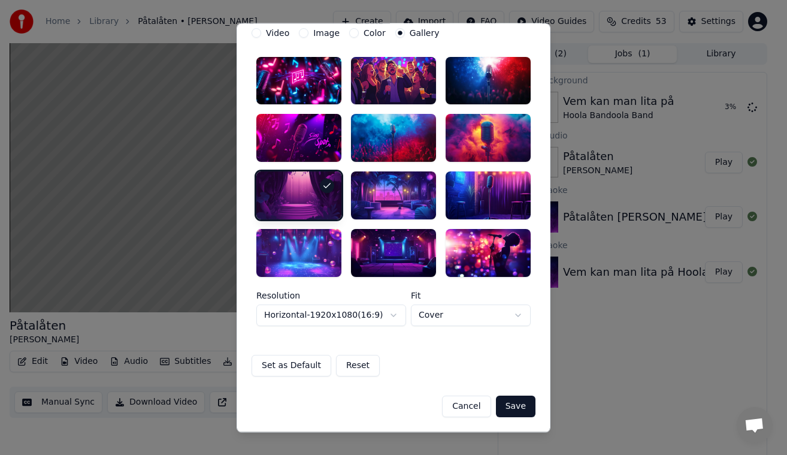
click at [520, 402] on button "Save" at bounding box center [516, 406] width 40 height 22
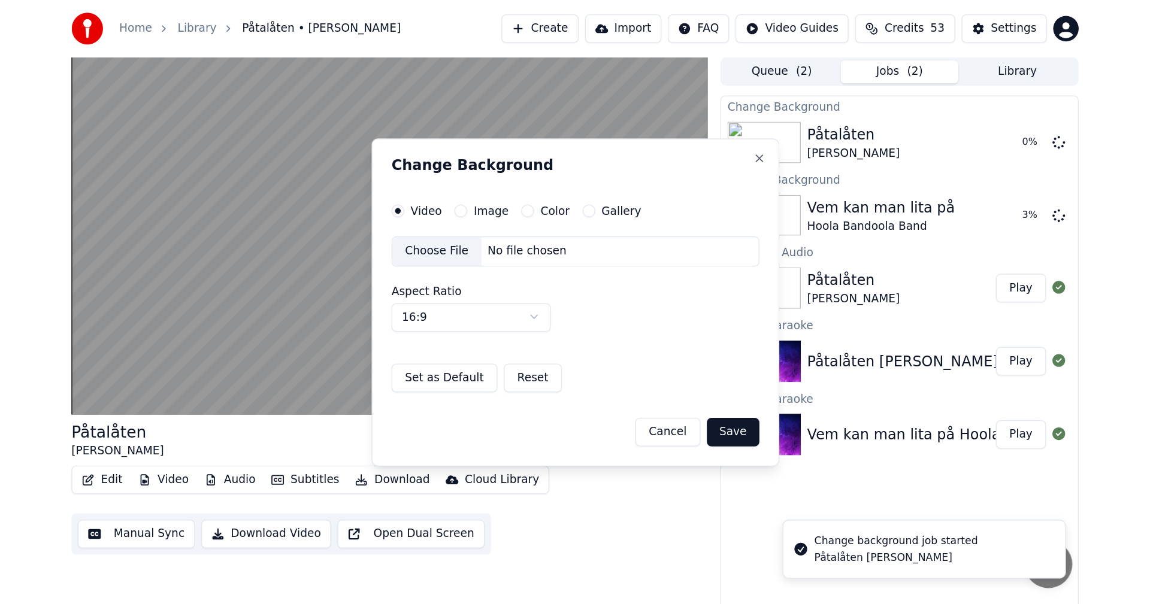
scroll to position [0, 0]
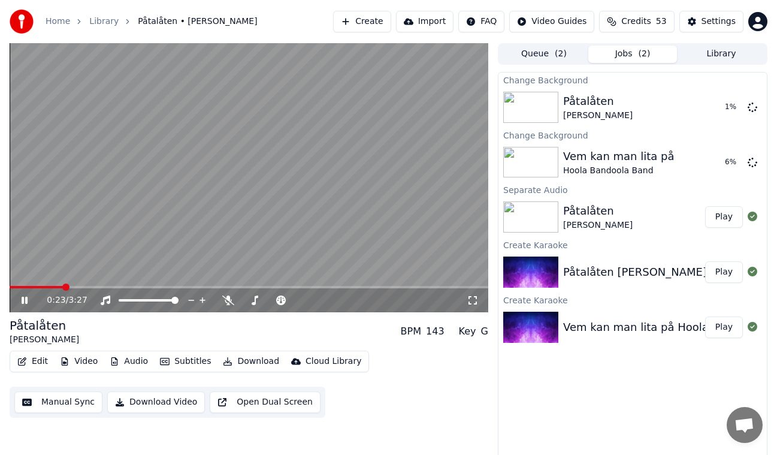
click at [23, 298] on icon at bounding box center [25, 300] width 6 height 7
drag, startPoint x: 563, startPoint y: 255, endPoint x: 613, endPoint y: 320, distance: 82.4
click at [575, 276] on div "Påtalåten [PERSON_NAME] Play" at bounding box center [632, 272] width 268 height 41
click at [613, 320] on div "Vem kan man lita på Hoola Bandoola Band Play" at bounding box center [632, 327] width 268 height 41
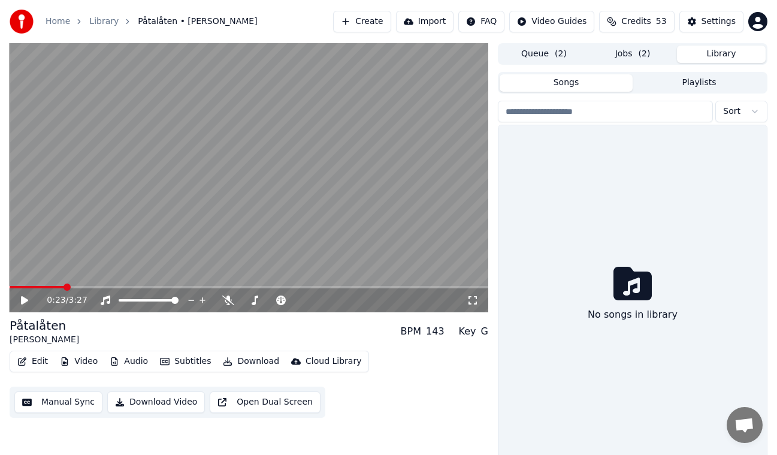
click at [737, 53] on button "Library" at bounding box center [721, 54] width 89 height 17
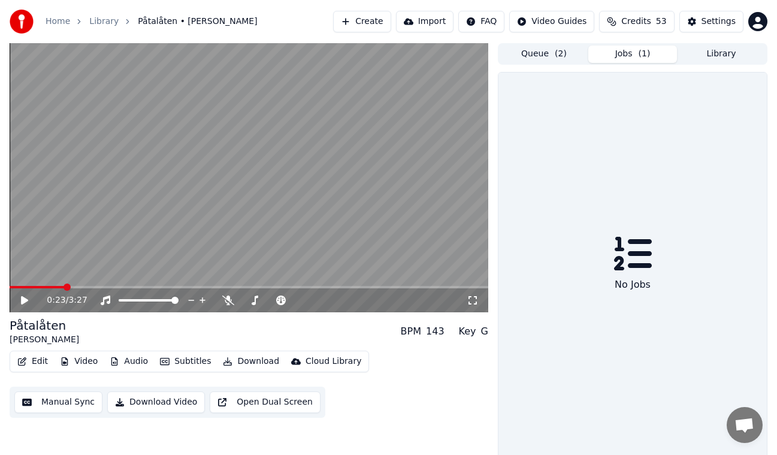
click at [634, 50] on button "Jobs ( 1 )" at bounding box center [632, 54] width 89 height 17
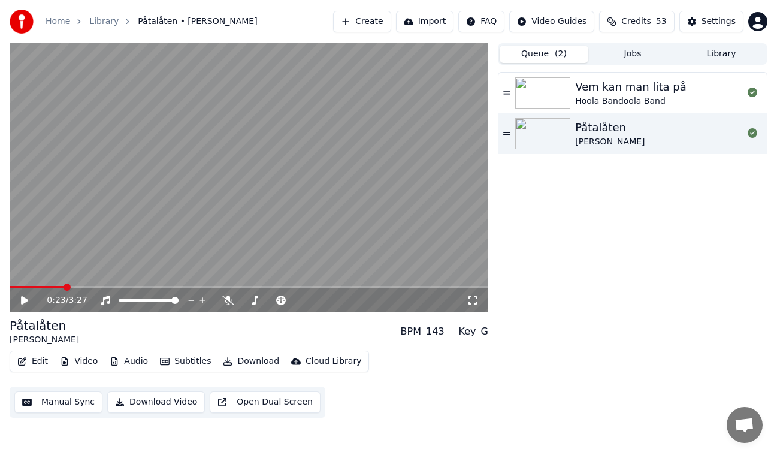
click at [530, 55] on button "Queue ( 2 )" at bounding box center [544, 54] width 89 height 17
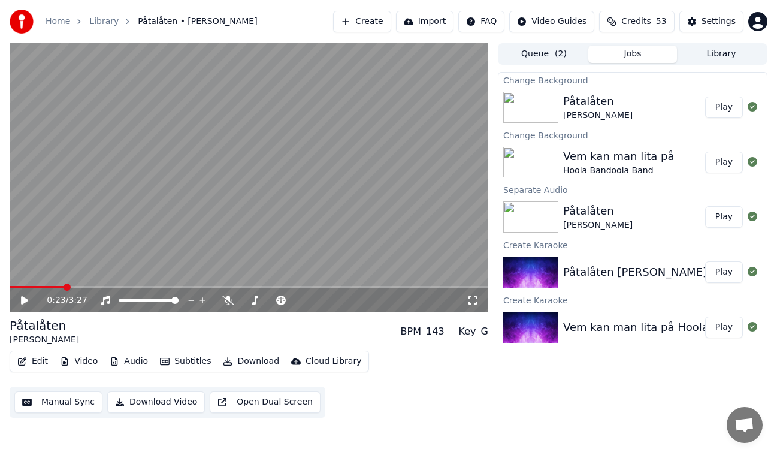
click at [637, 49] on button "Jobs" at bounding box center [632, 54] width 89 height 17
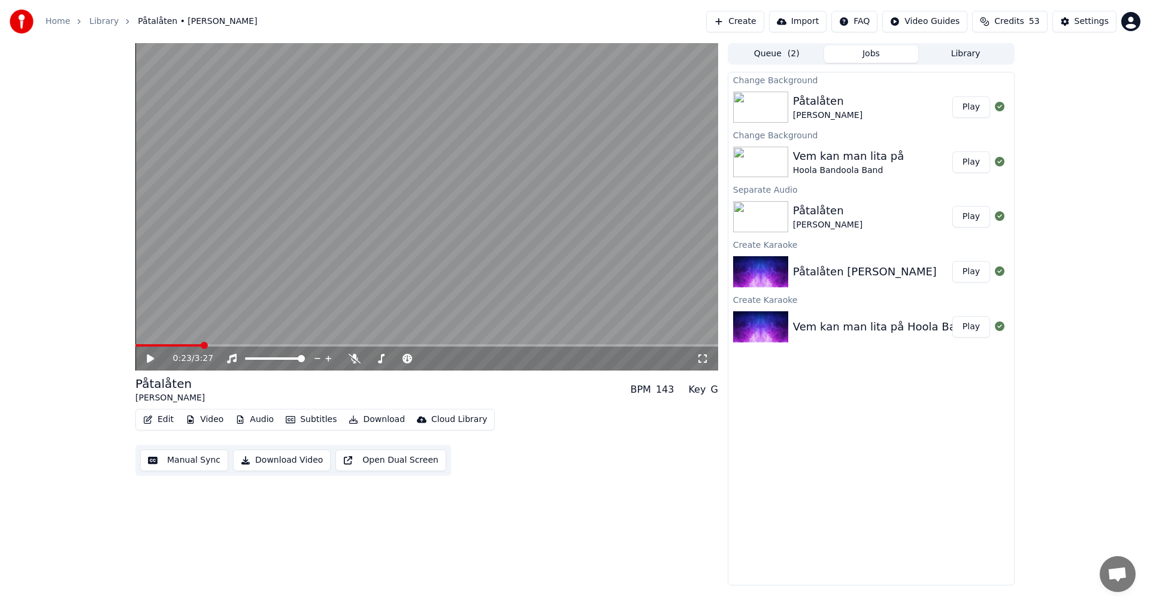
click at [885, 54] on button "Jobs" at bounding box center [871, 54] width 95 height 17
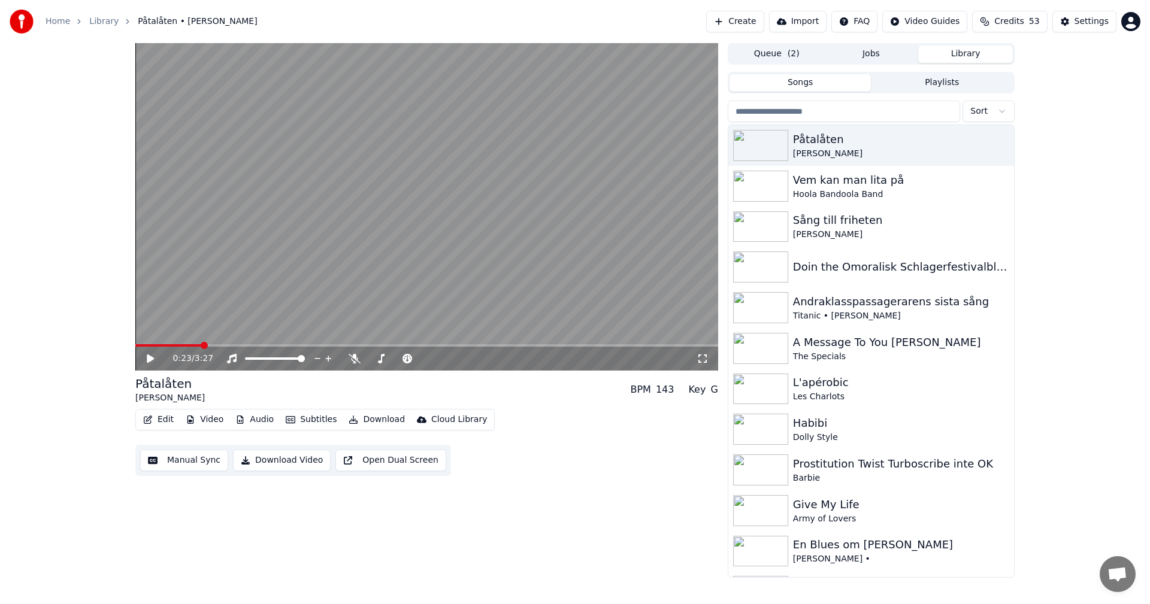
click at [964, 59] on button "Library" at bounding box center [965, 54] width 95 height 17
